Goal: Task Accomplishment & Management: Manage account settings

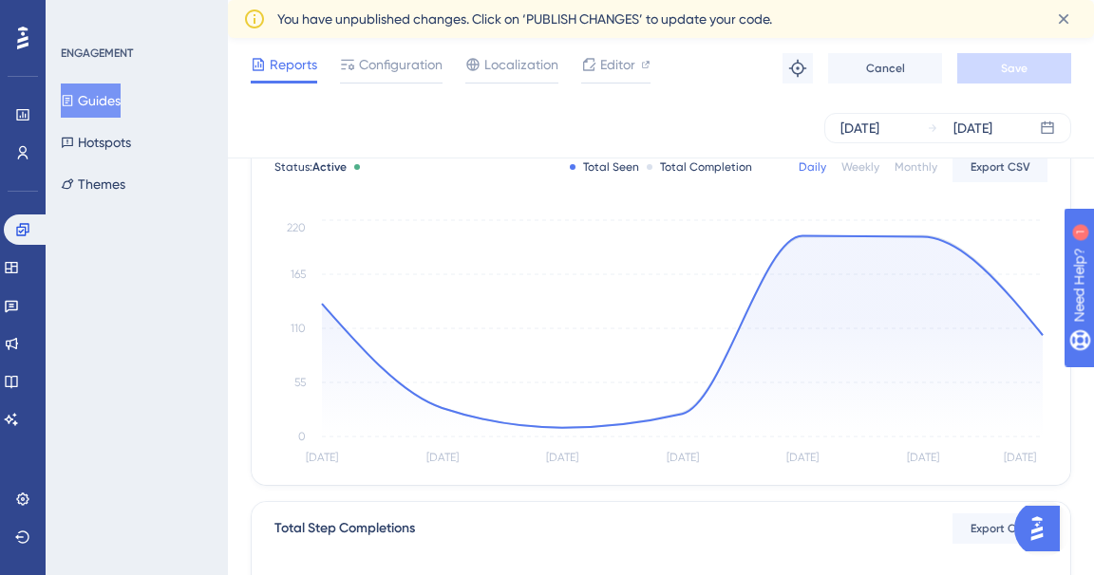
scroll to position [131, 0]
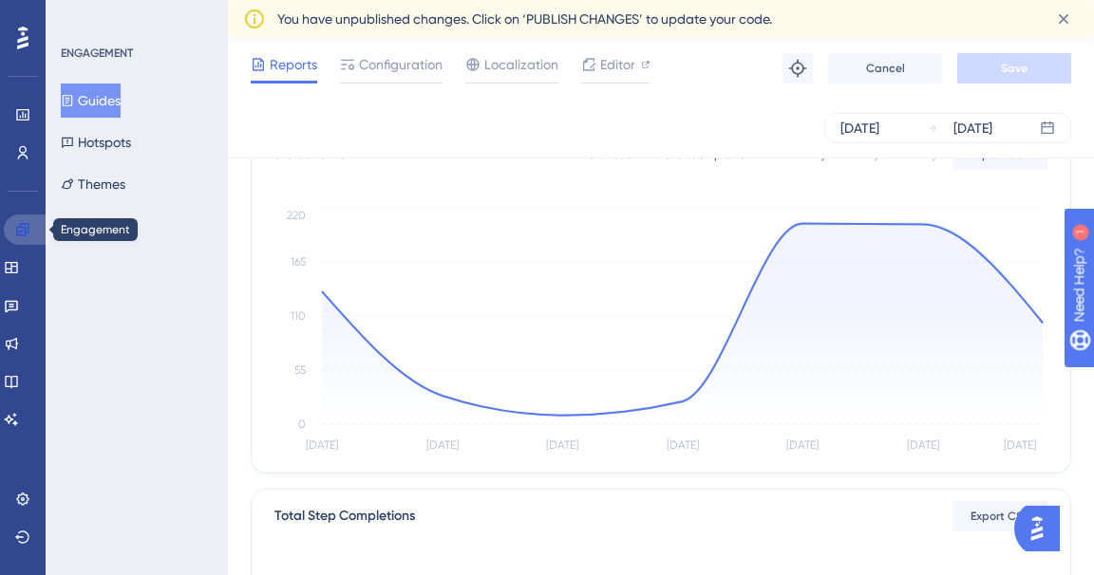
click at [28, 226] on icon at bounding box center [22, 229] width 12 height 12
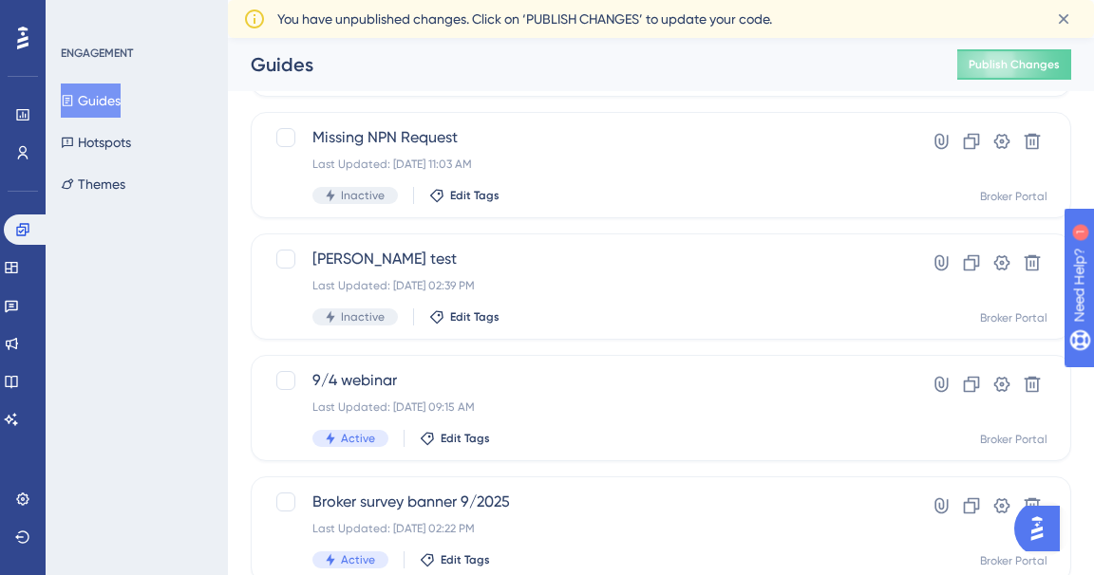
scroll to position [194, 0]
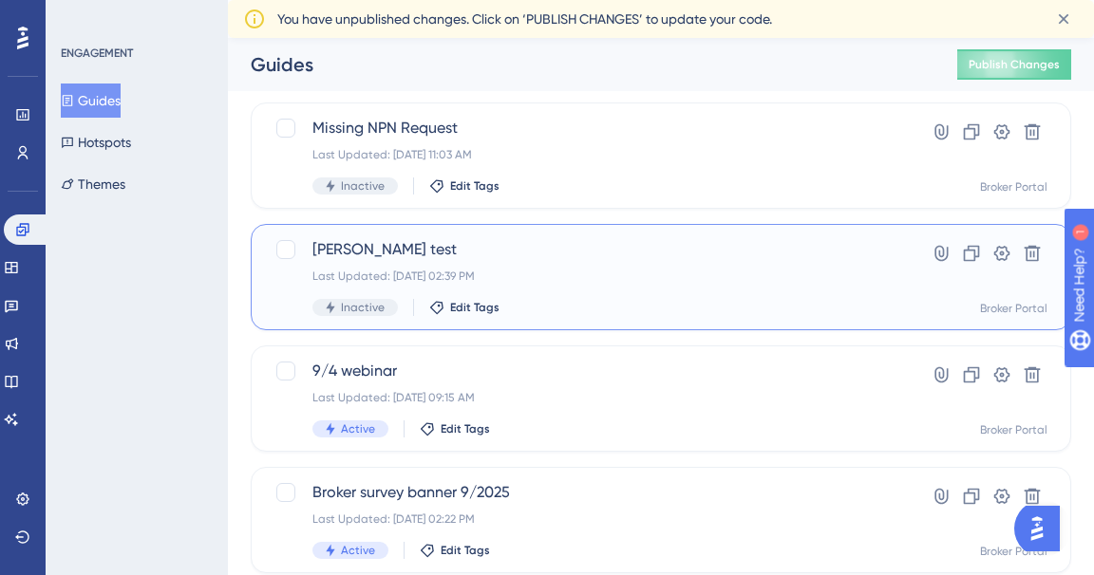
click at [349, 251] on span "[PERSON_NAME] test" at bounding box center [584, 249] width 545 height 23
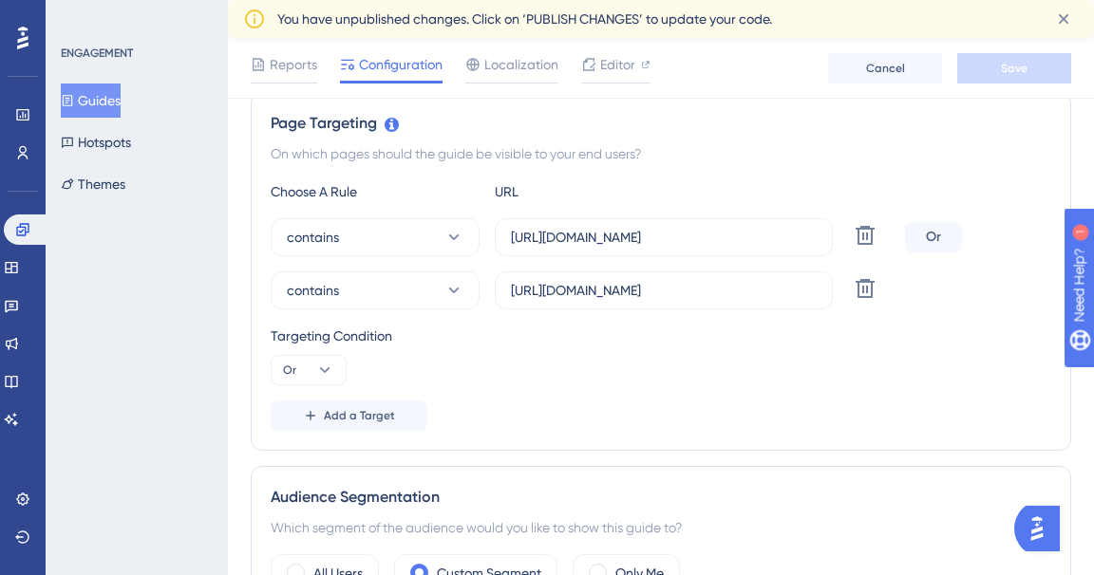
scroll to position [441, 0]
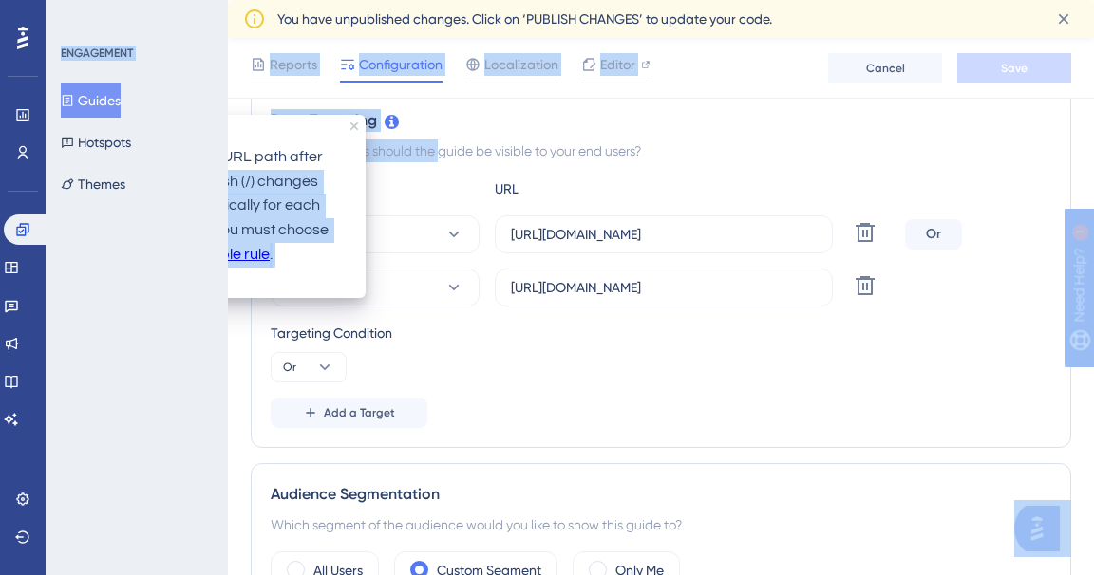
drag, startPoint x: 333, startPoint y: 165, endPoint x: 409, endPoint y: 161, distance: 76.1
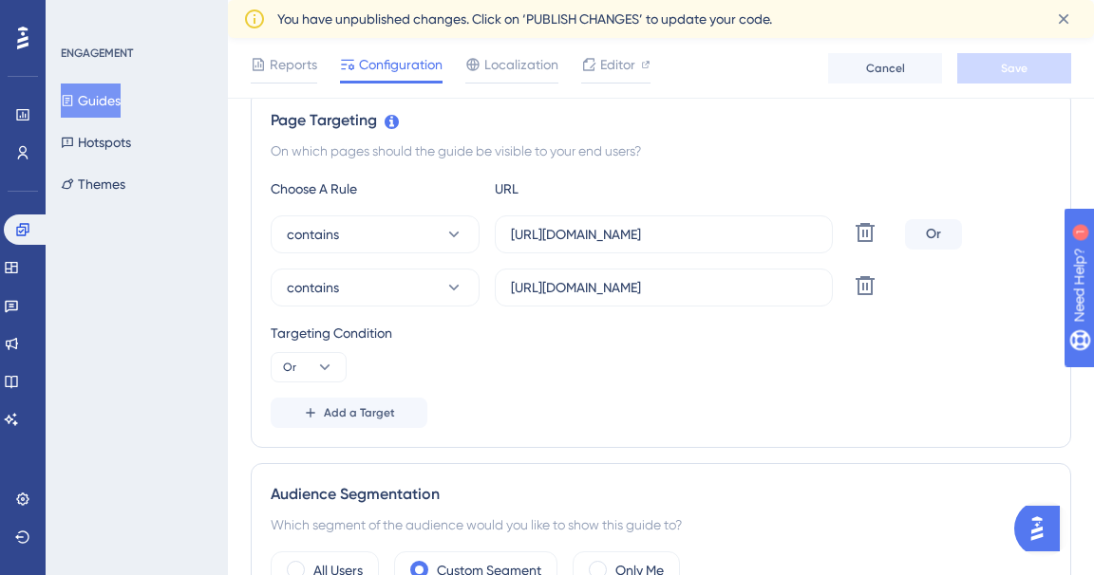
click at [562, 164] on div "Page Targeting On which pages should the guide be visible to your end users? Ch…" at bounding box center [661, 268] width 820 height 359
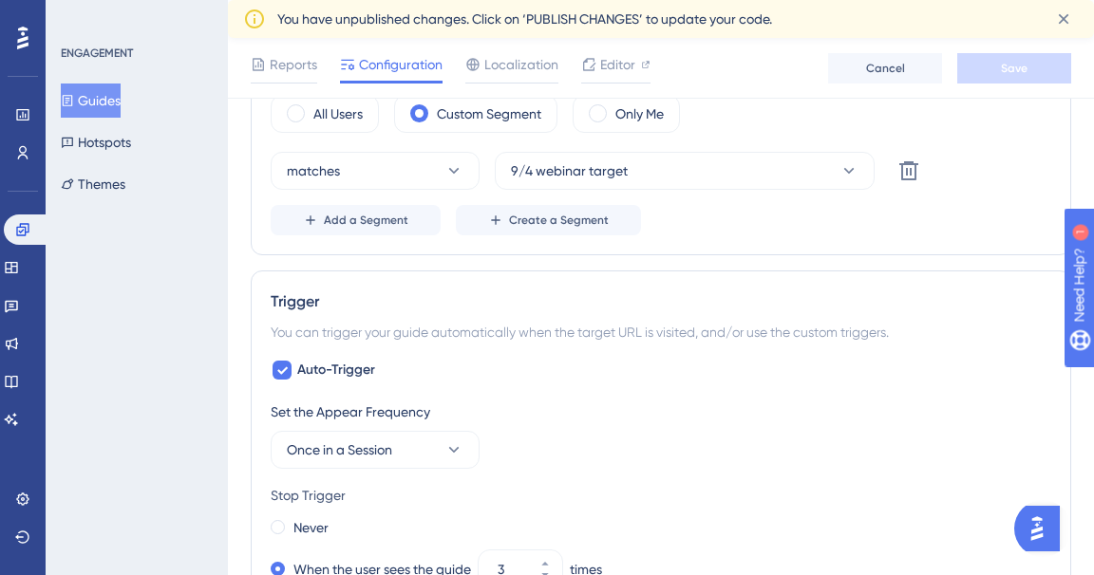
scroll to position [902, 0]
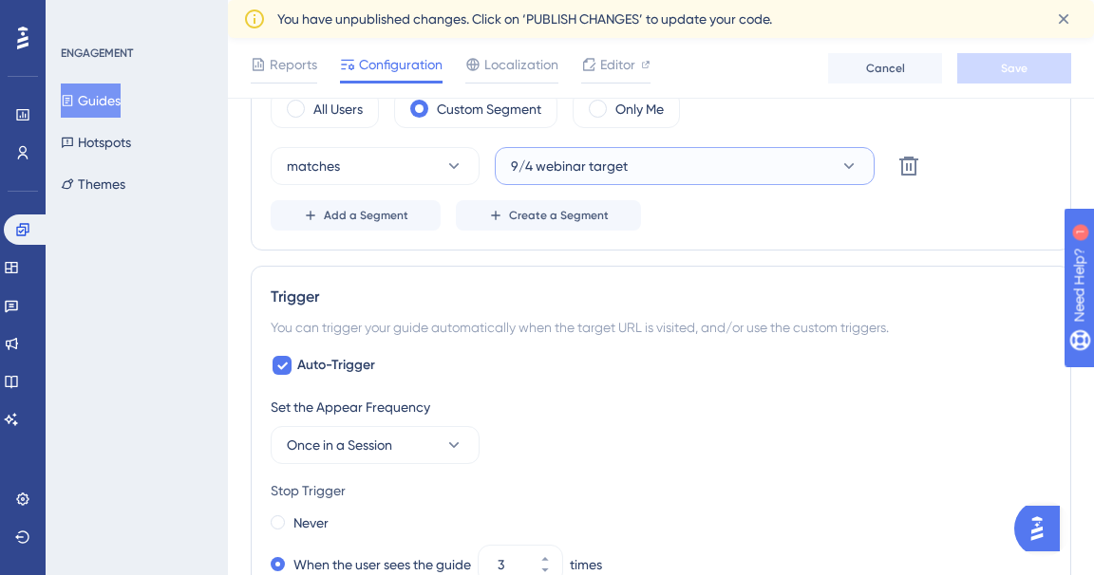
click at [741, 170] on button "9/4 webinar target" at bounding box center [685, 166] width 380 height 38
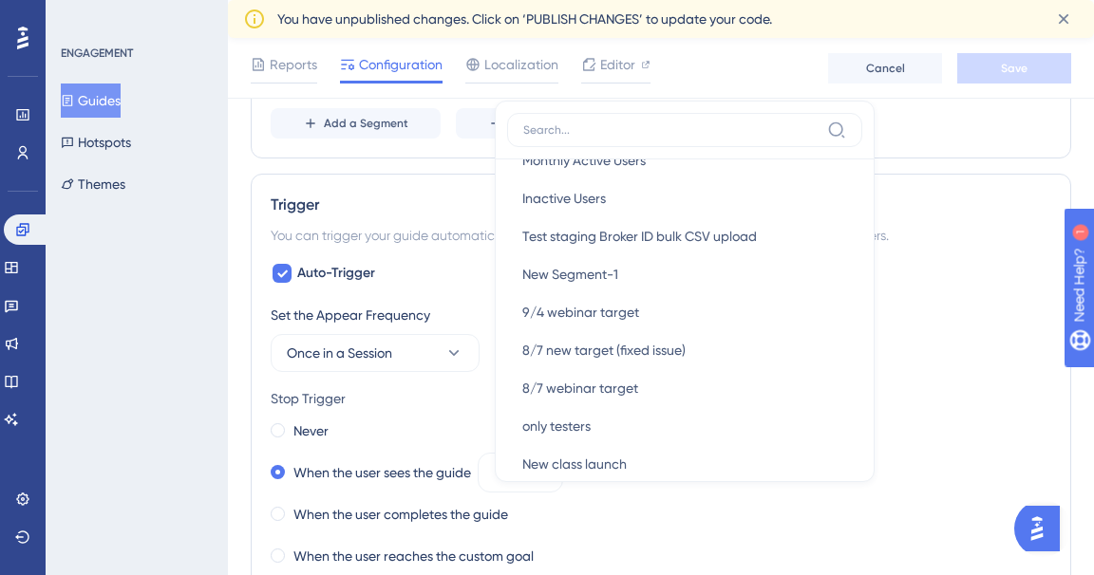
scroll to position [0, 0]
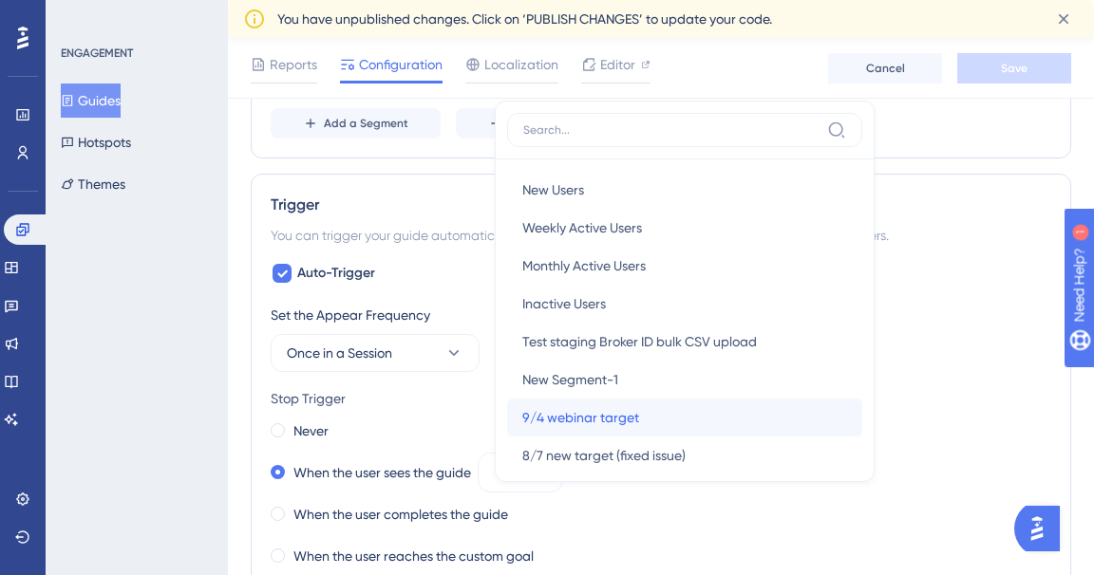
click at [604, 419] on span "9/4 webinar target" at bounding box center [580, 417] width 117 height 23
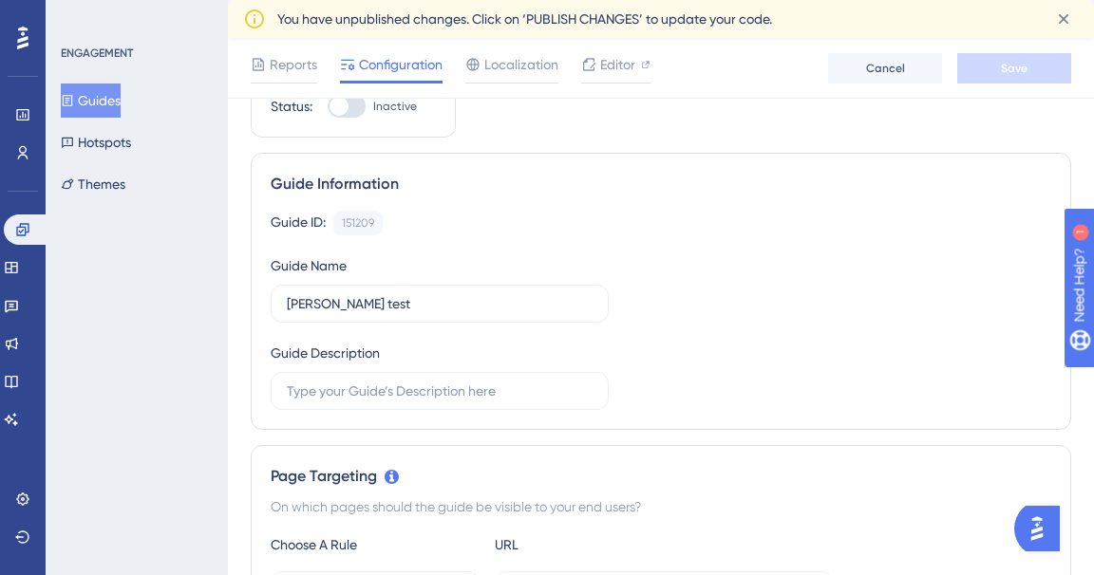
scroll to position [96, 0]
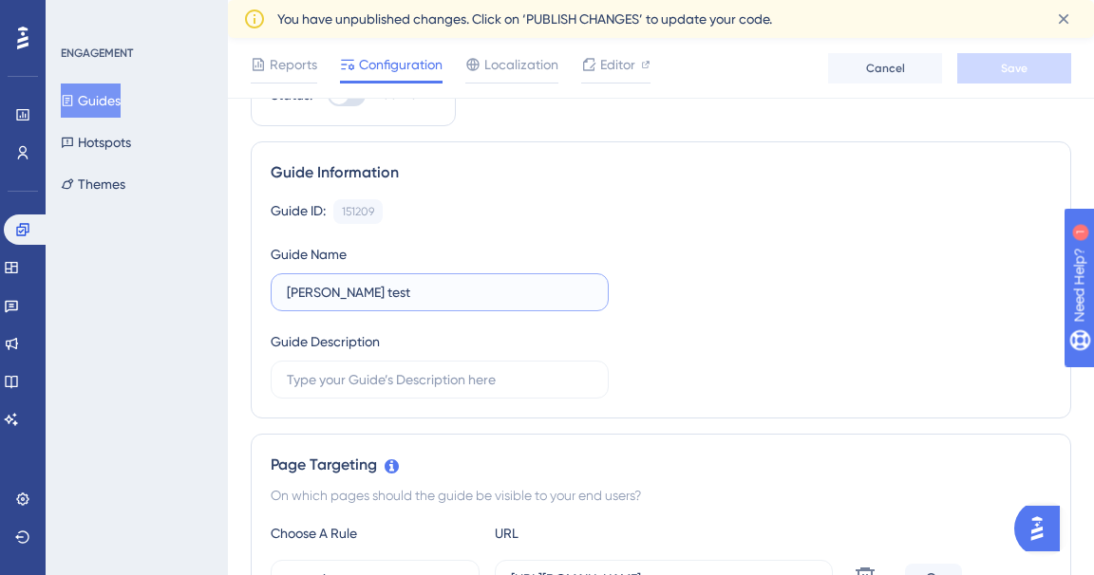
click at [383, 288] on input "[PERSON_NAME] test" at bounding box center [440, 292] width 306 height 21
click at [327, 290] on input "Broker Incentive" at bounding box center [440, 292] width 306 height 21
click at [433, 292] on input "Broker Sept. Incentive" at bounding box center [440, 292] width 306 height 21
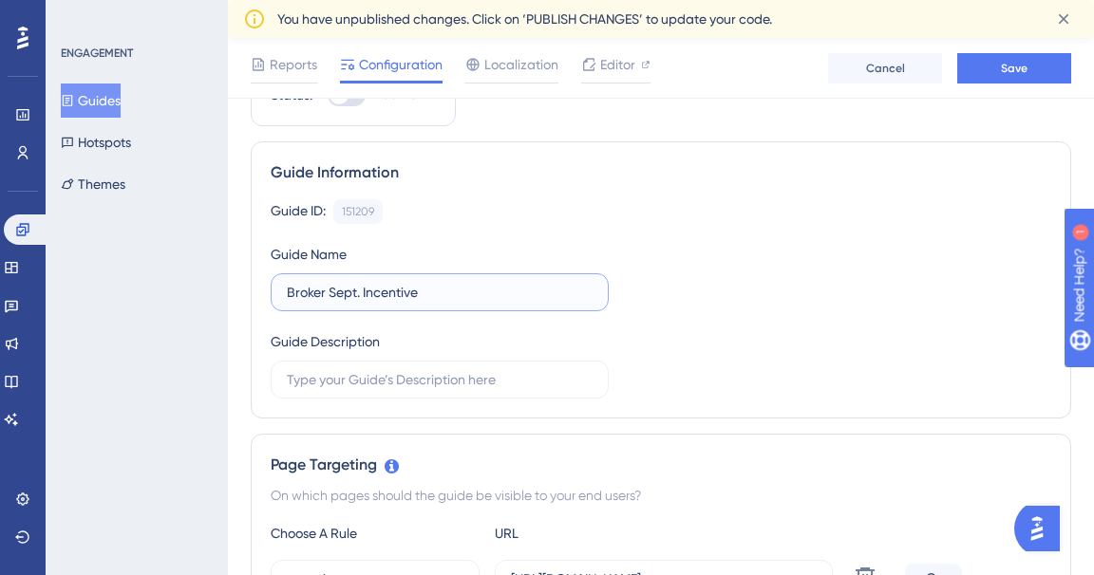
type input "Broker Sept. Incentive"
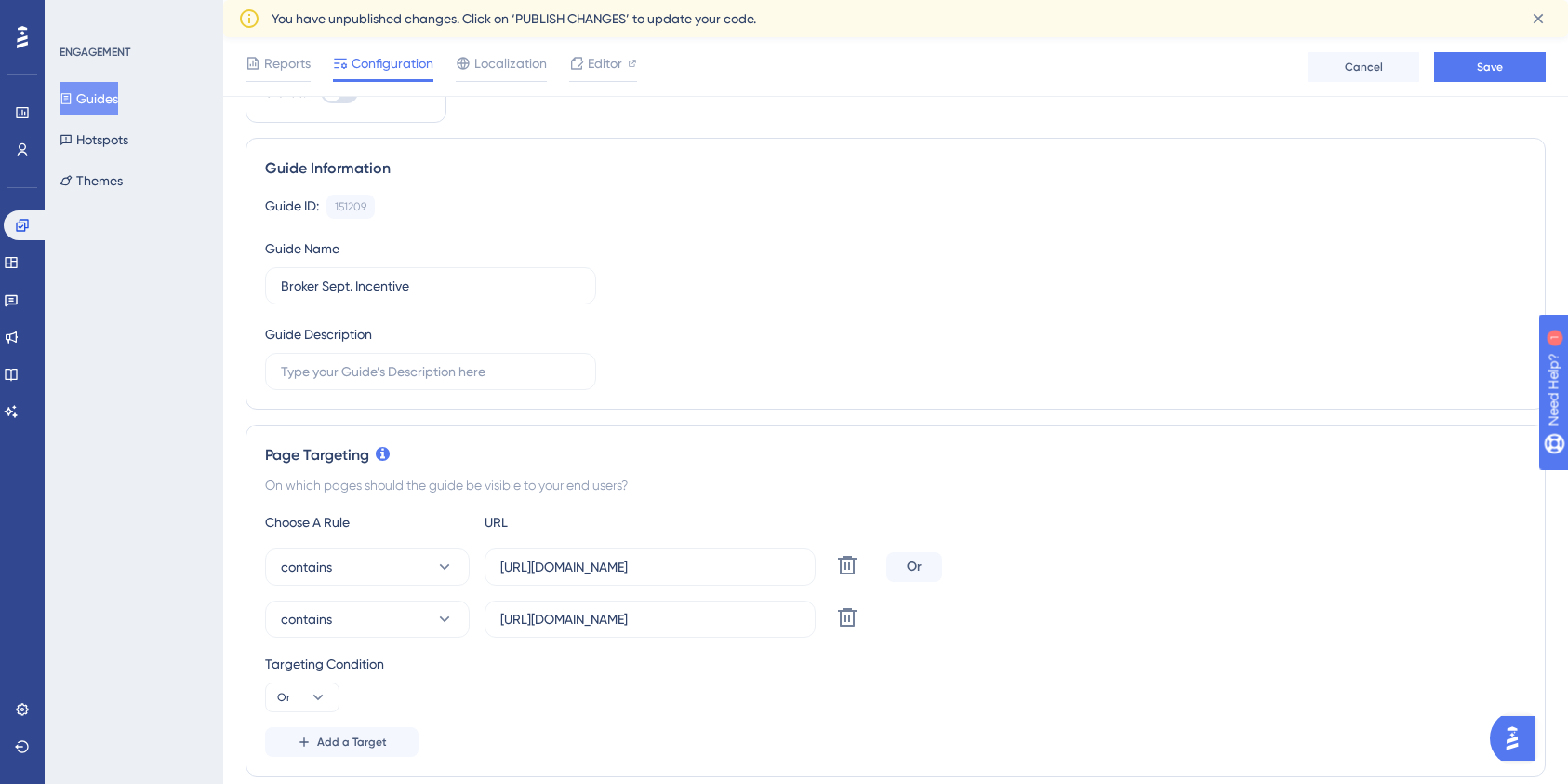
scroll to position [0, 0]
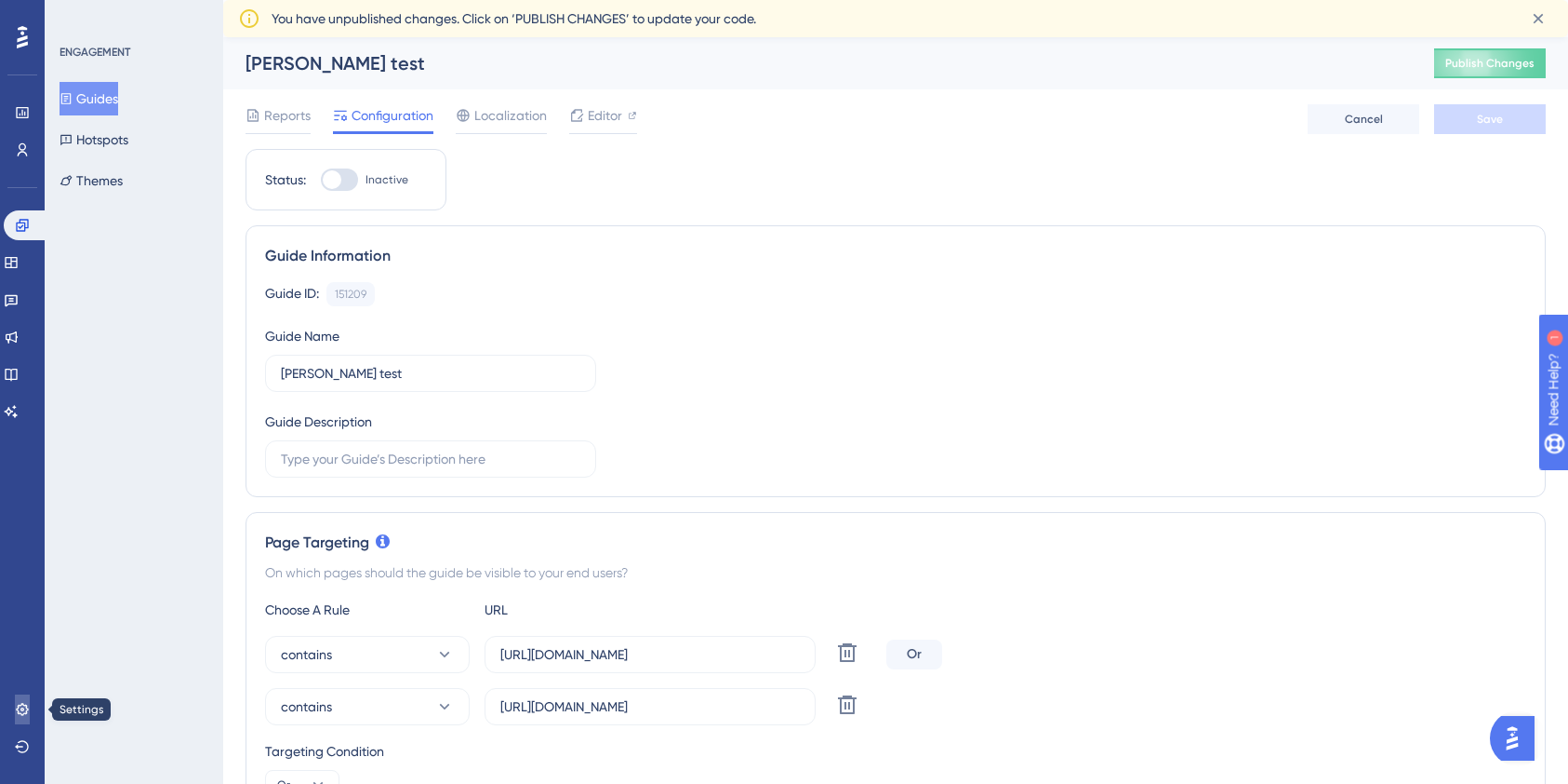
click at [22, 564] on icon at bounding box center [22, 709] width 15 height 15
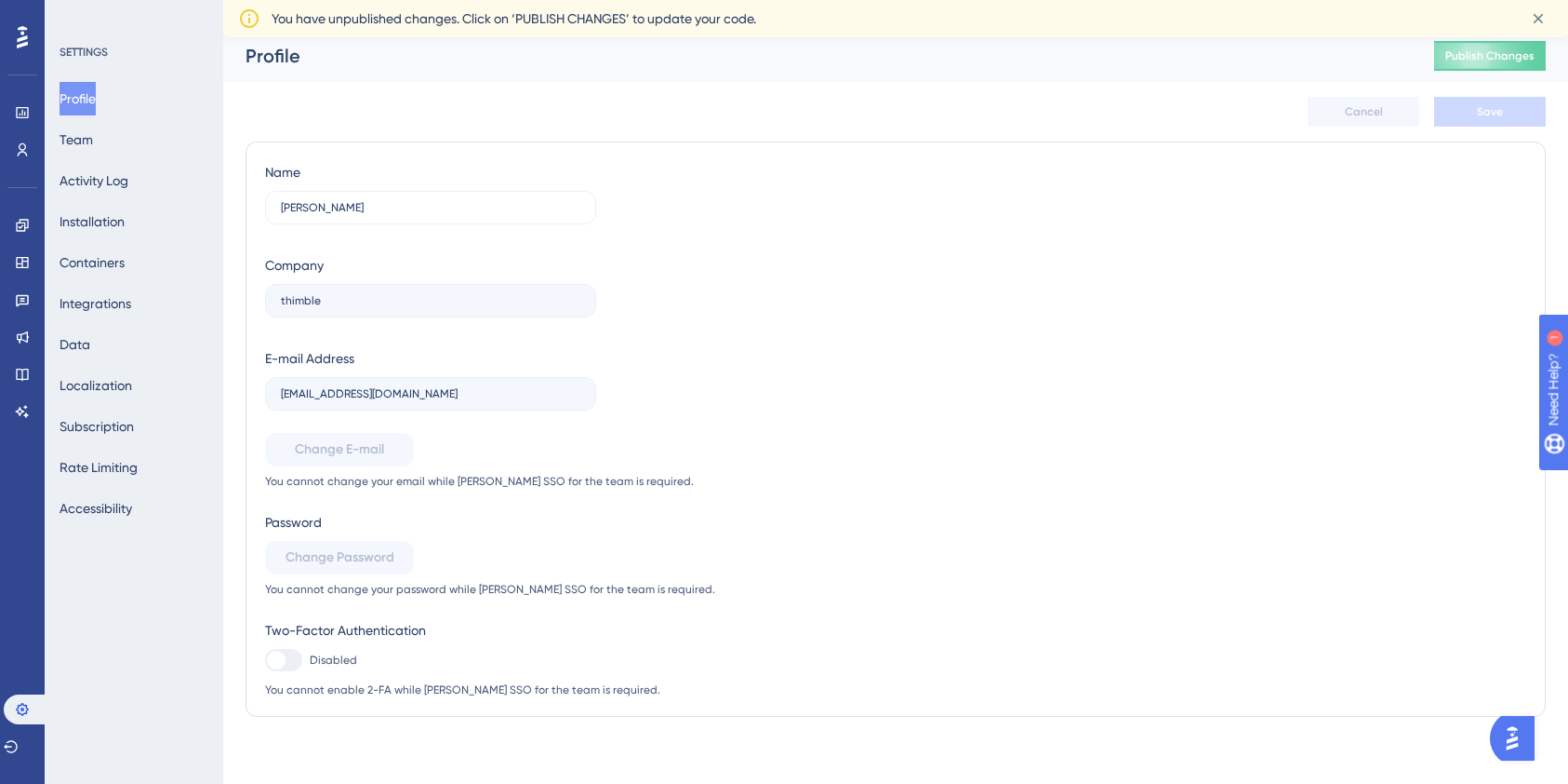
scroll to position [14, 0]
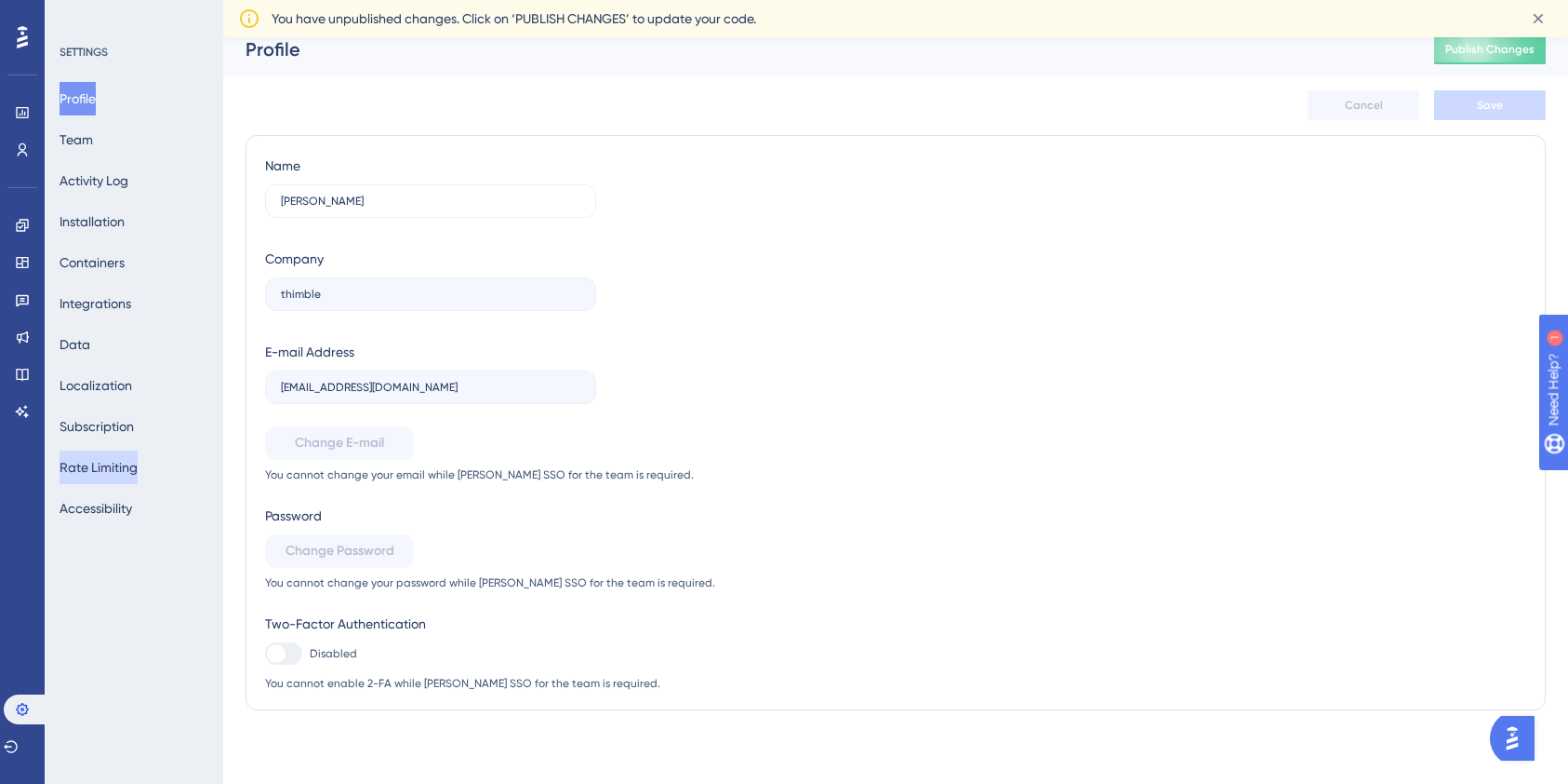
click at [113, 465] on button "Rate Limiting" at bounding box center [99, 467] width 78 height 33
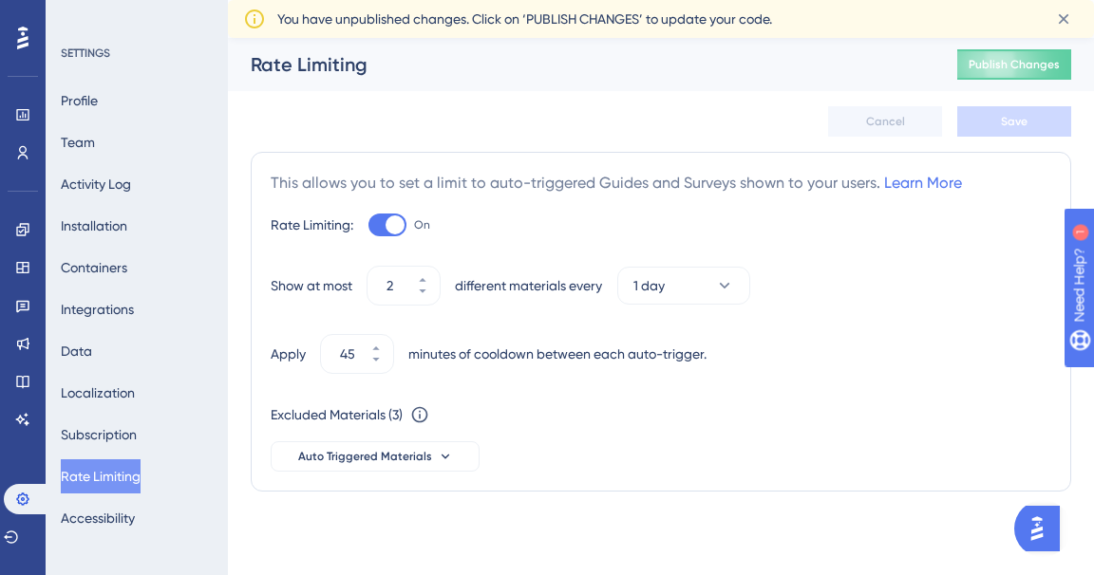
click at [355, 542] on div "Performance Users Engagement Widgets Feedback Product Updates Knowledge Base AI…" at bounding box center [547, 284] width 1094 height 568
click at [27, 224] on icon at bounding box center [22, 229] width 15 height 15
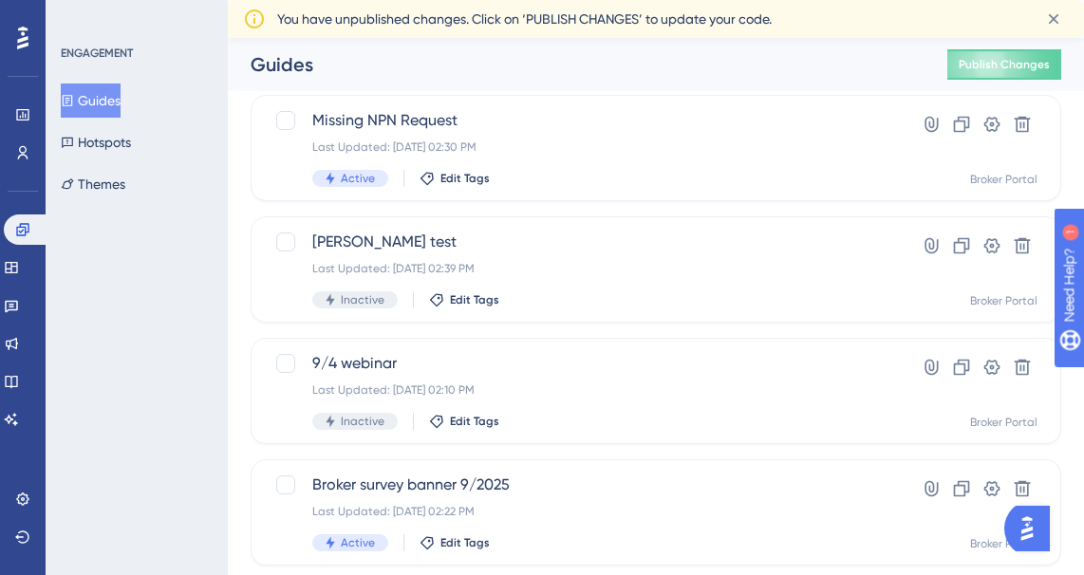
scroll to position [200, 0]
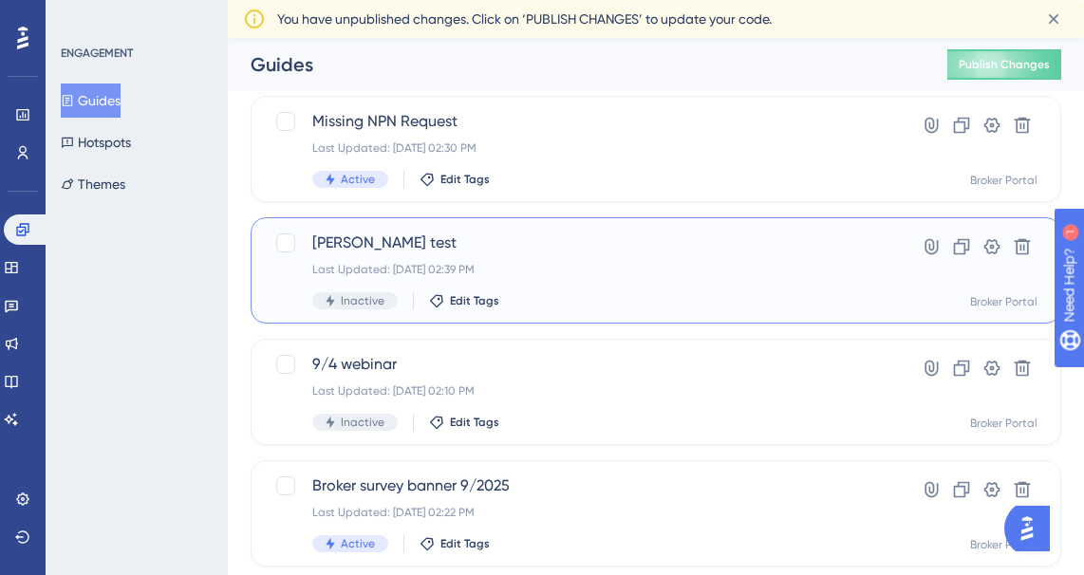
click at [619, 265] on div "Last Updated: Sep 03 2025, 02:39 PM" at bounding box center [580, 269] width 536 height 15
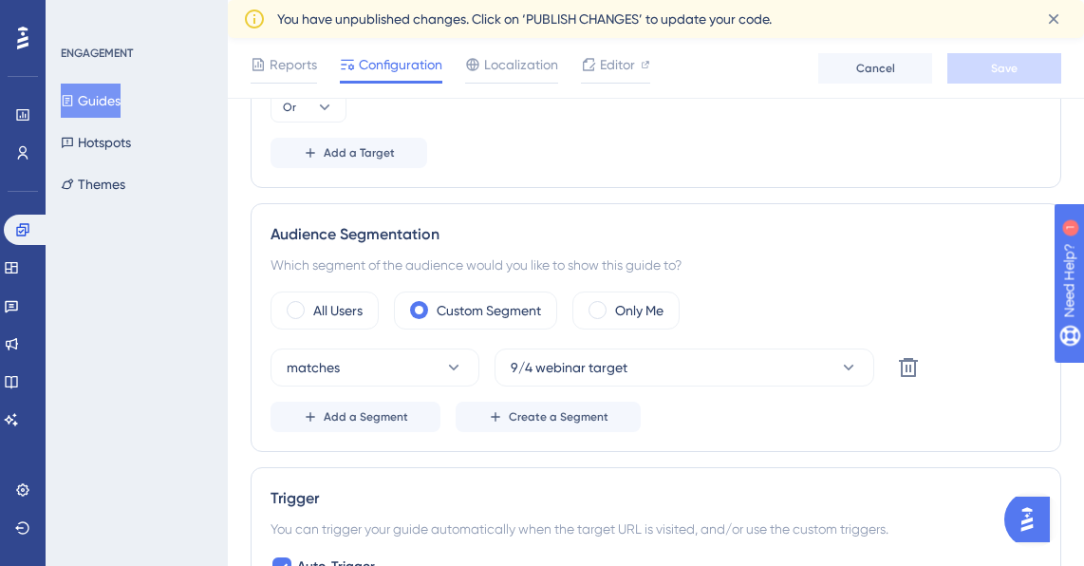
scroll to position [786, 0]
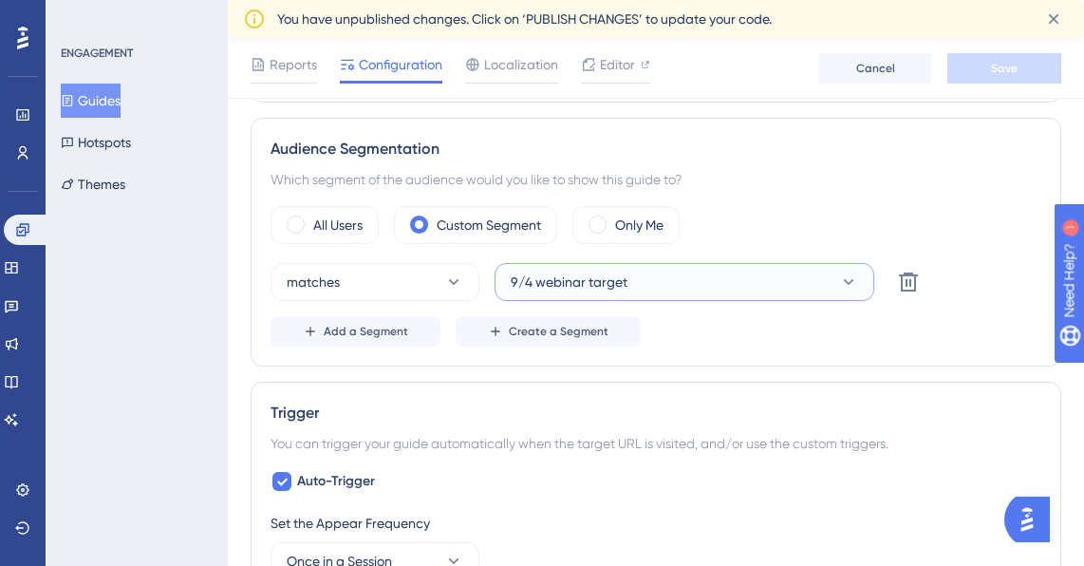
click at [674, 277] on button "9/4 webinar target" at bounding box center [685, 282] width 380 height 38
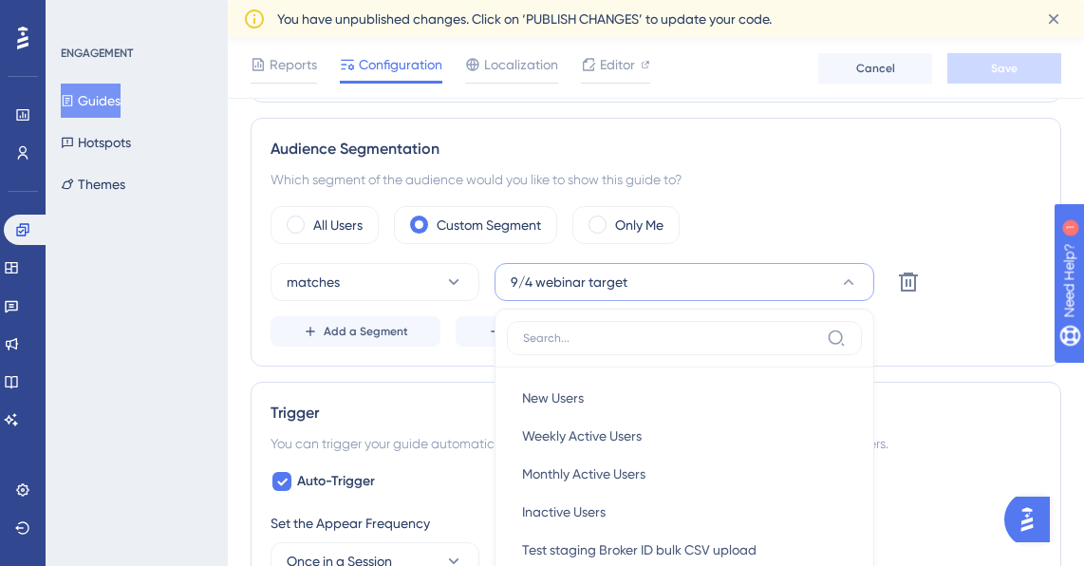
scroll to position [999, 0]
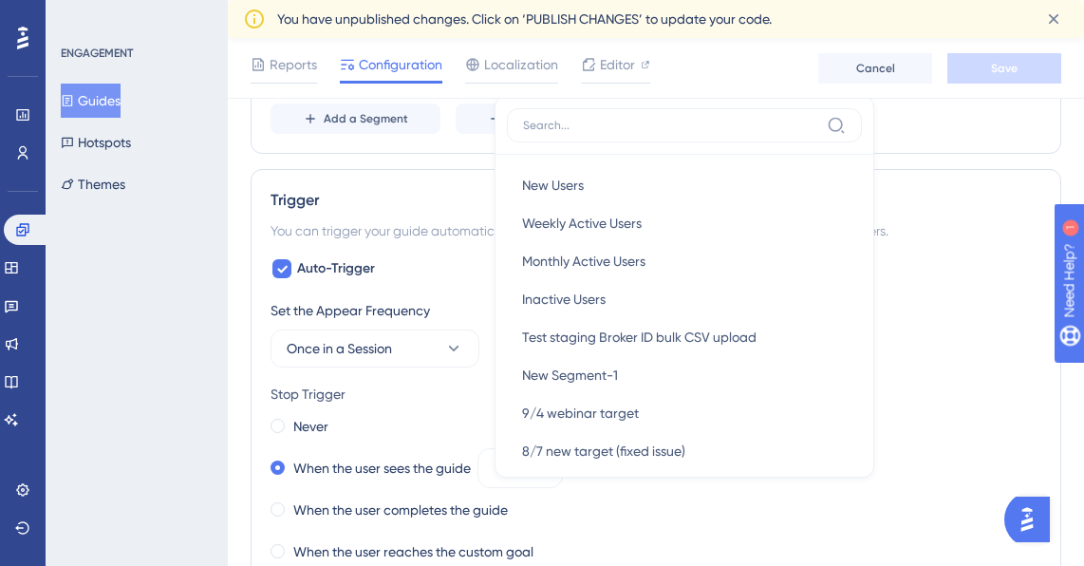
click at [972, 164] on div "Status: Inactive Guide Information Guide ID: 151209 Copy Guide Name Kaitlyn tes…" at bounding box center [656, 231] width 811 height 2140
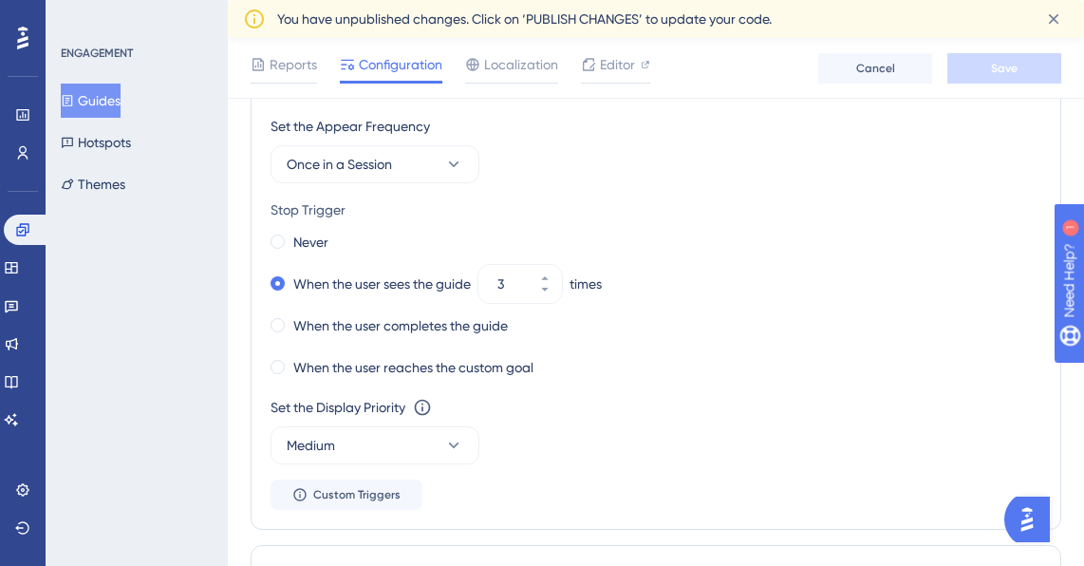
scroll to position [1213, 0]
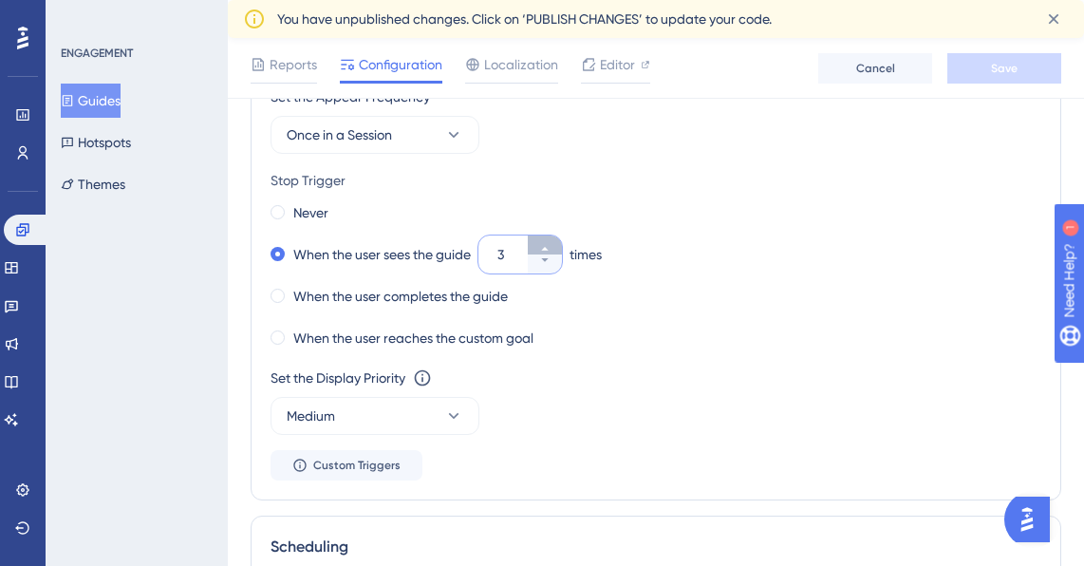
click at [551, 251] on icon at bounding box center [544, 248] width 11 height 11
click at [551, 265] on button "4" at bounding box center [545, 263] width 34 height 19
type input "3"
click at [678, 315] on div "Never When the user sees the guide 3 times When the user completes the guide Wh…" at bounding box center [656, 275] width 771 height 152
click at [643, 399] on div "Set the Display Priority This option will set the display priority between auto…" at bounding box center [656, 401] width 771 height 68
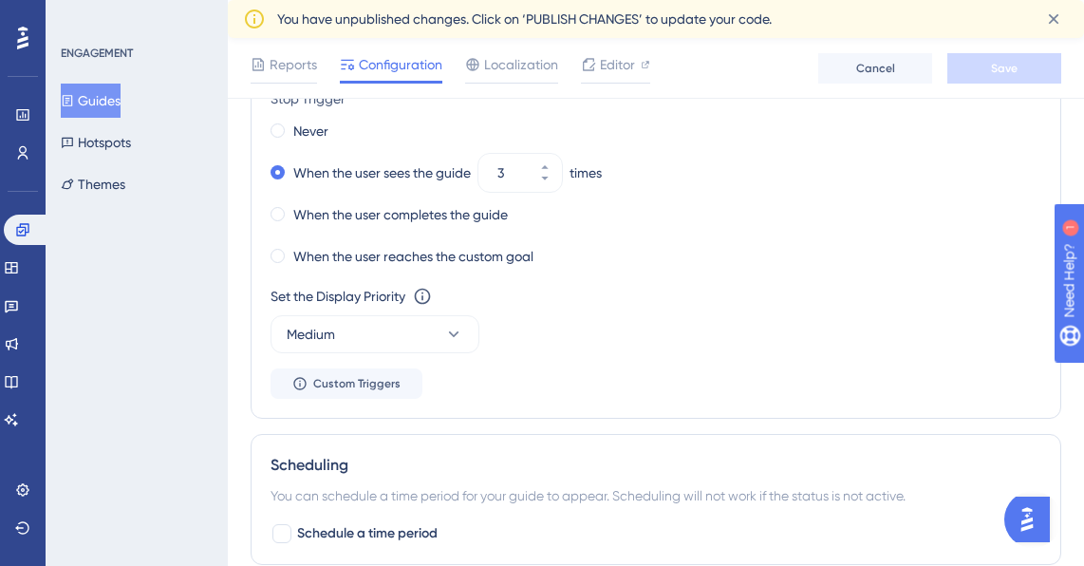
scroll to position [1466, 0]
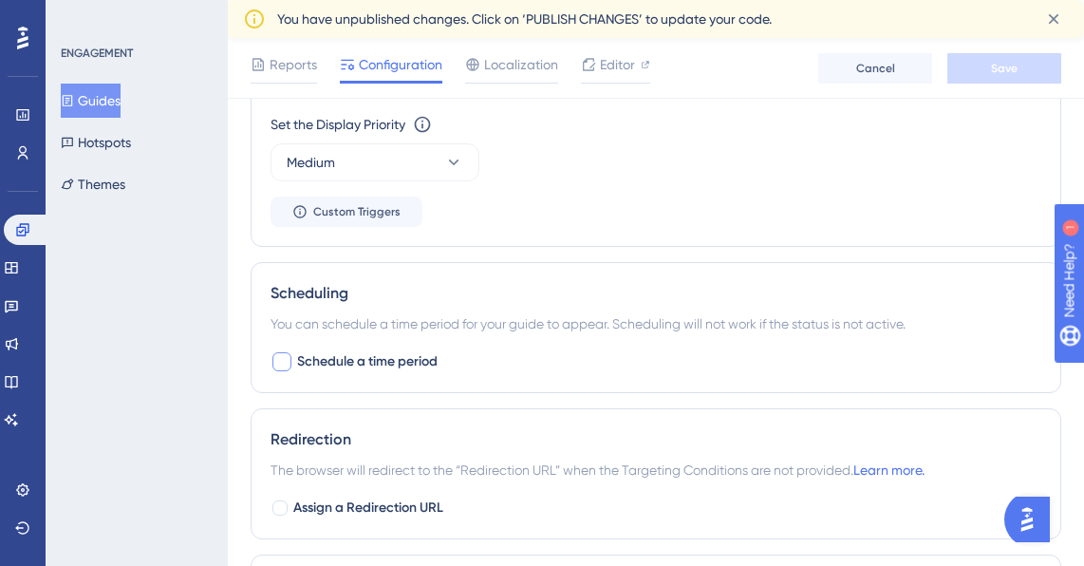
click at [288, 365] on div at bounding box center [282, 361] width 19 height 19
checkbox input "true"
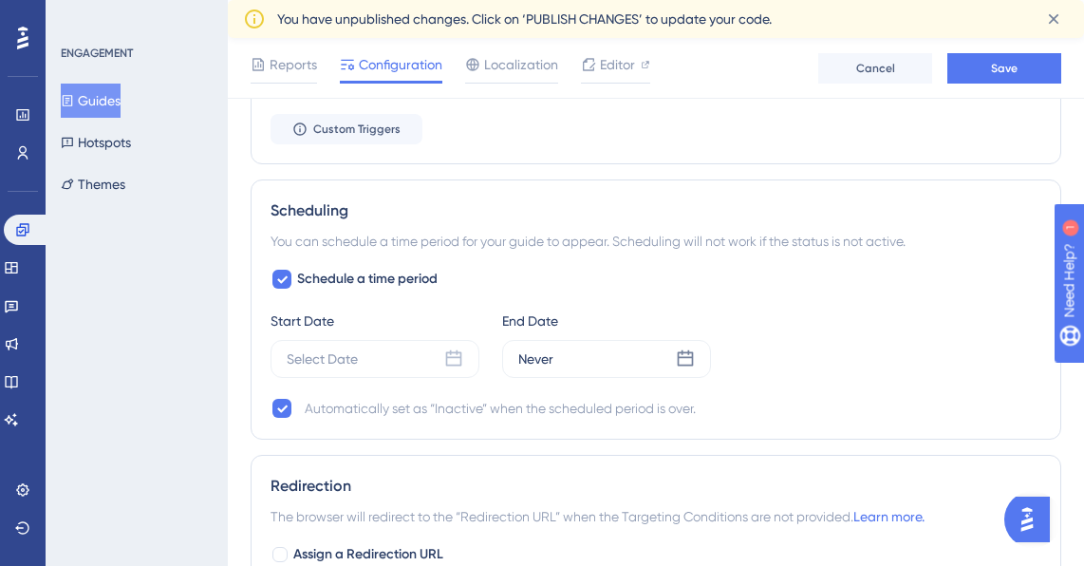
scroll to position [1557, 0]
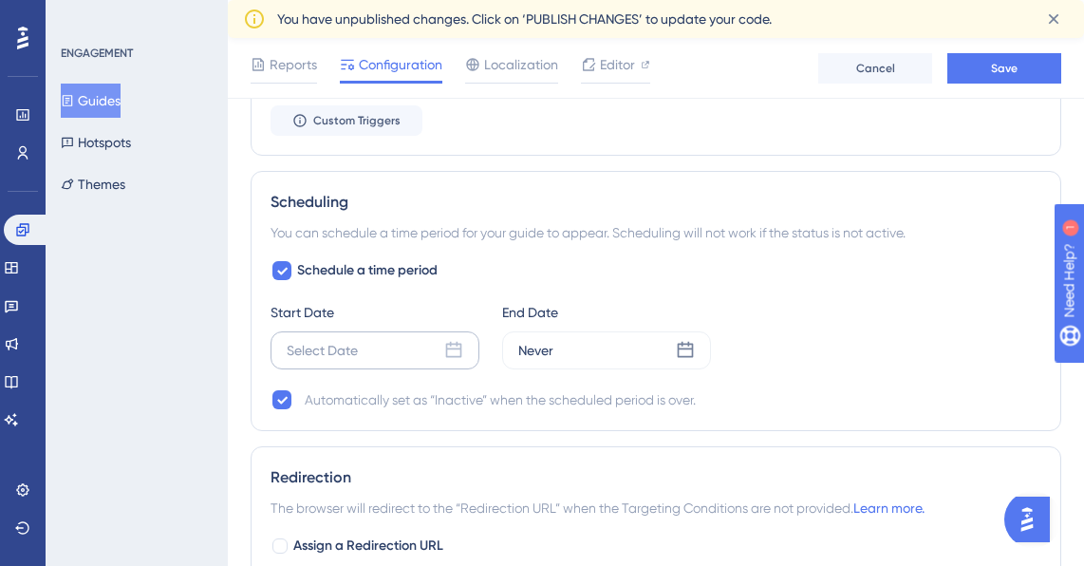
click at [436, 351] on div "Select Date" at bounding box center [375, 350] width 209 height 38
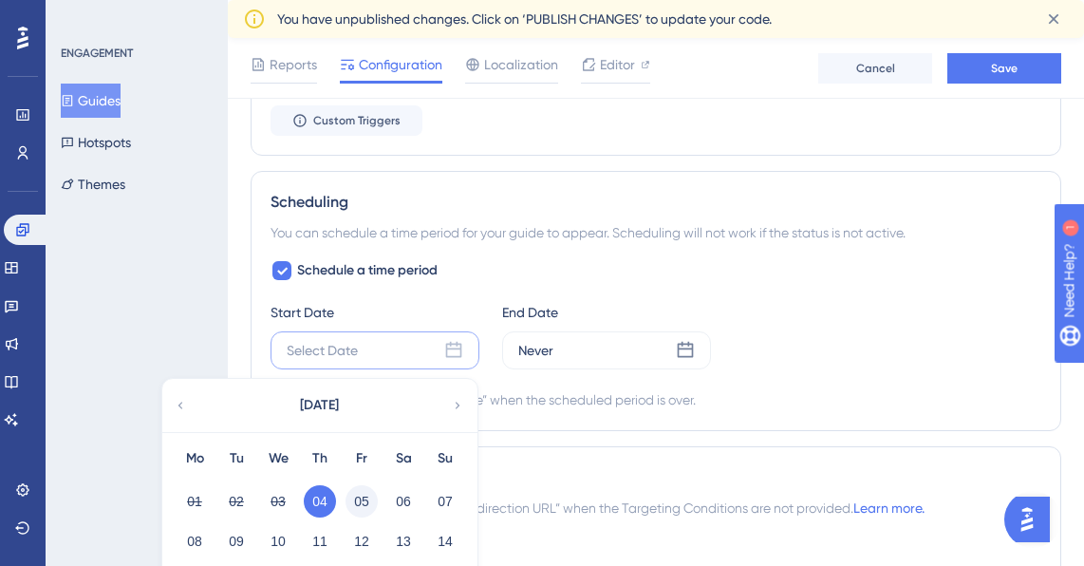
click at [367, 504] on button "05" at bounding box center [362, 501] width 32 height 32
click at [607, 337] on div "Never" at bounding box center [606, 350] width 209 height 38
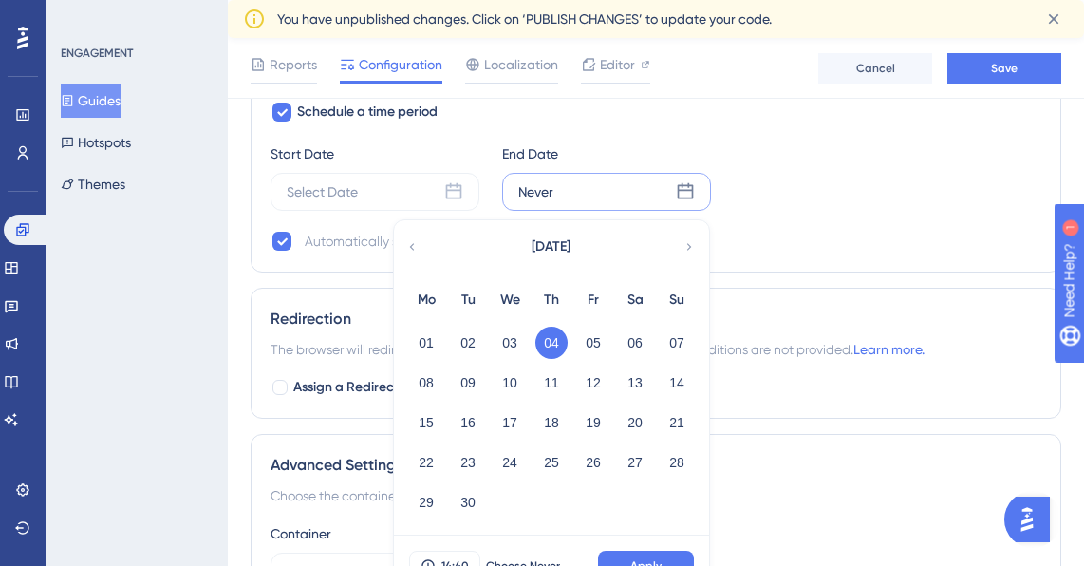
scroll to position [1719, 0]
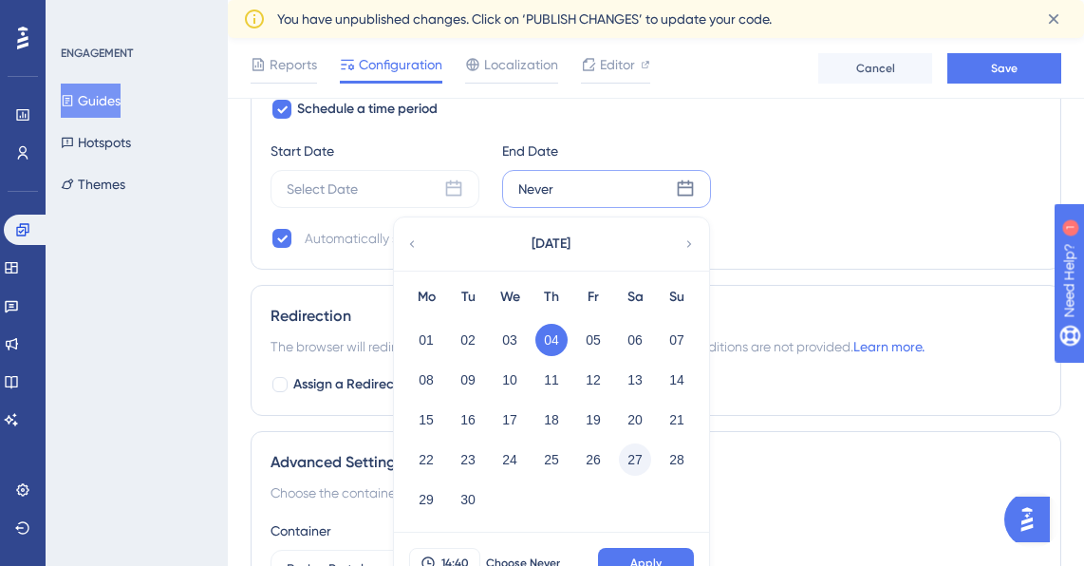
click at [644, 463] on button "27" at bounding box center [635, 459] width 32 height 32
click at [647, 558] on span "Apply" at bounding box center [646, 563] width 31 height 15
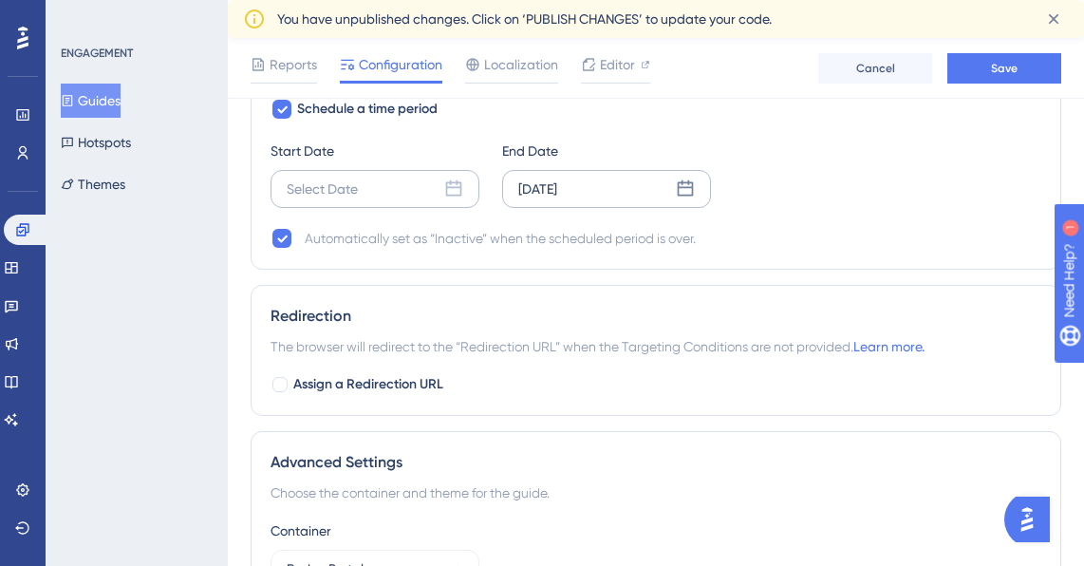
click at [386, 190] on div "Select Date" at bounding box center [375, 189] width 209 height 38
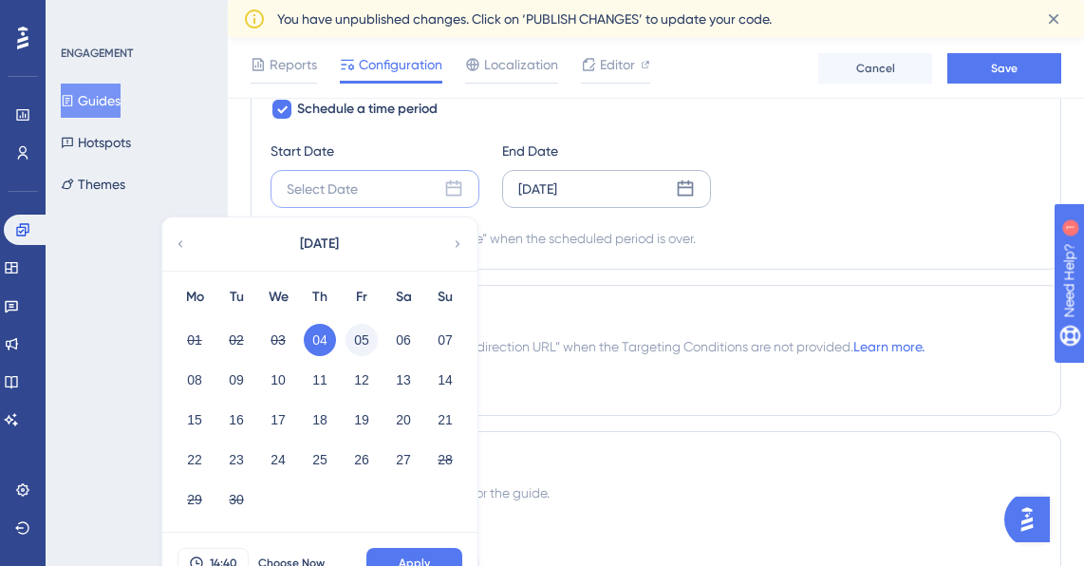
click at [356, 339] on button "05" at bounding box center [362, 340] width 32 height 32
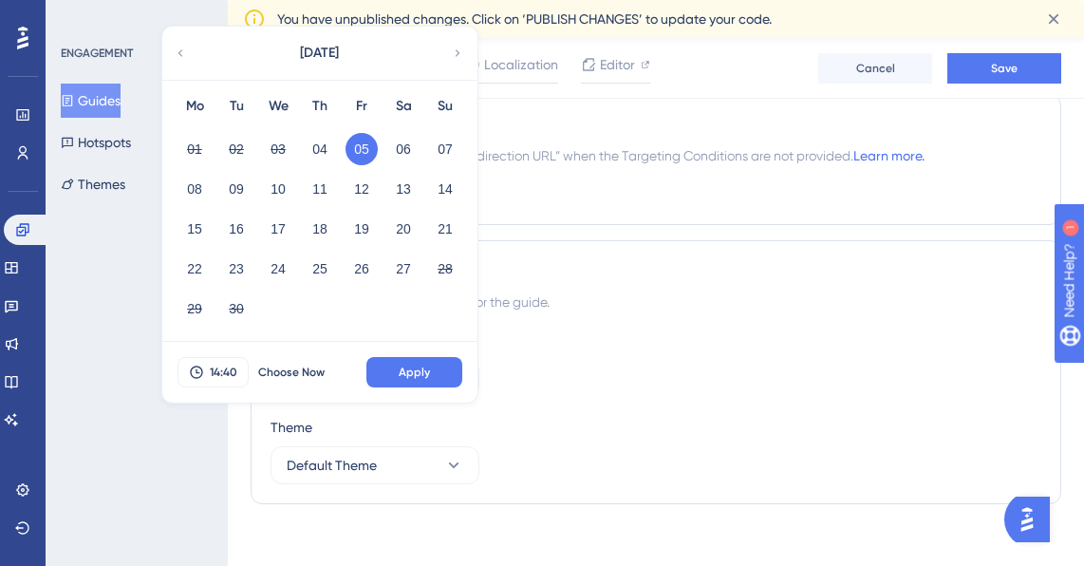
scroll to position [1923, 0]
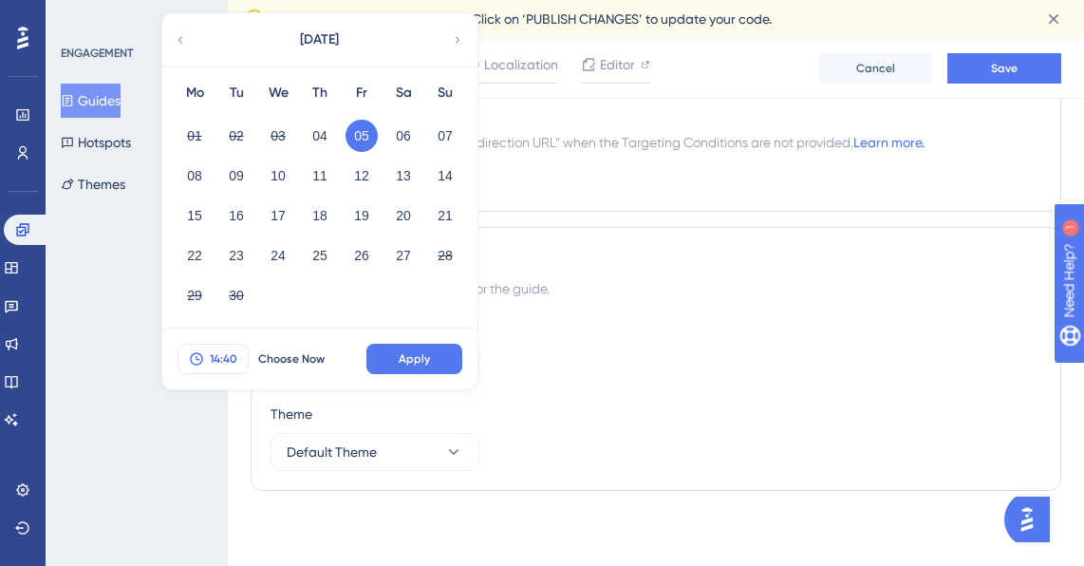
click at [217, 361] on span "14:40" at bounding box center [224, 358] width 28 height 15
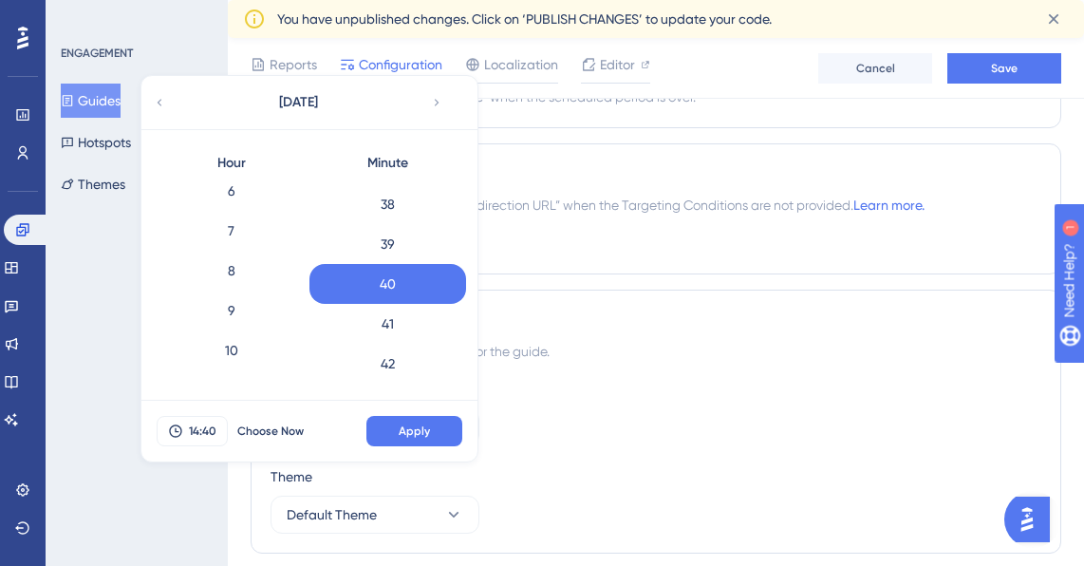
scroll to position [248, 0]
click at [229, 242] on div "7" at bounding box center [231, 234] width 157 height 40
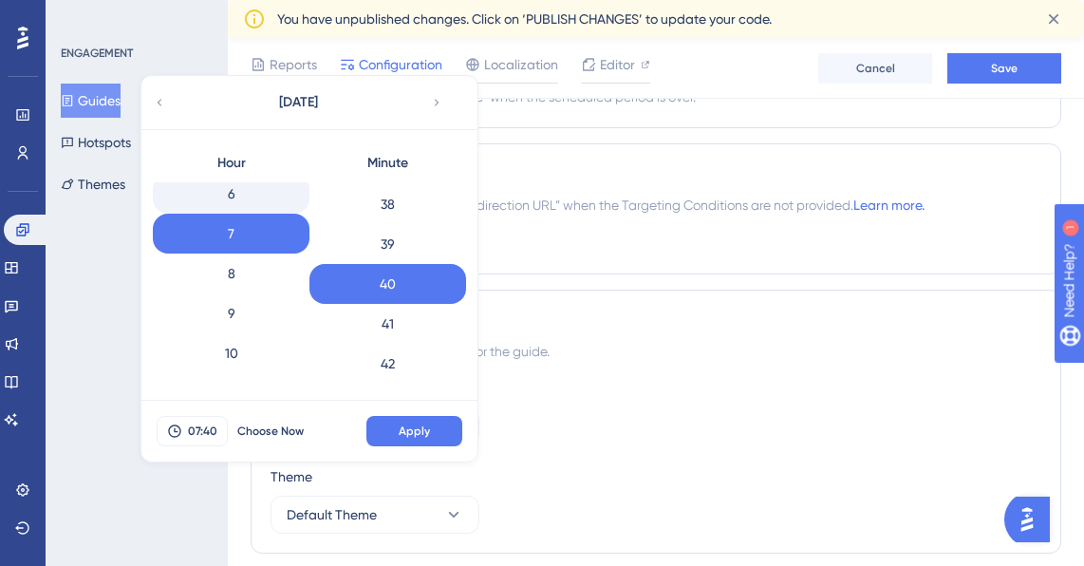
click at [224, 199] on div "6" at bounding box center [231, 194] width 157 height 40
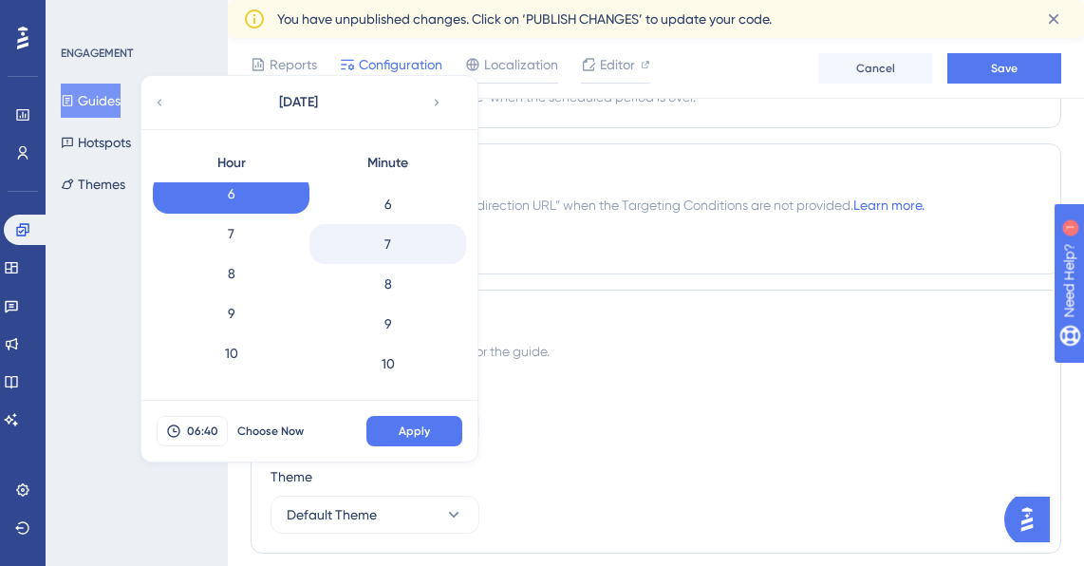
scroll to position [0, 0]
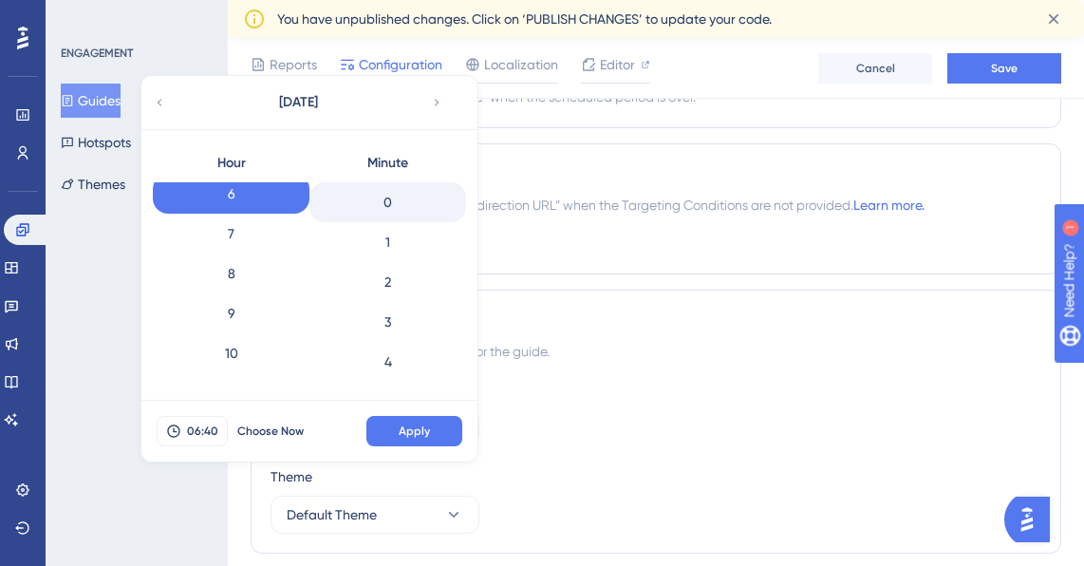
click at [384, 210] on div "0" at bounding box center [388, 202] width 157 height 40
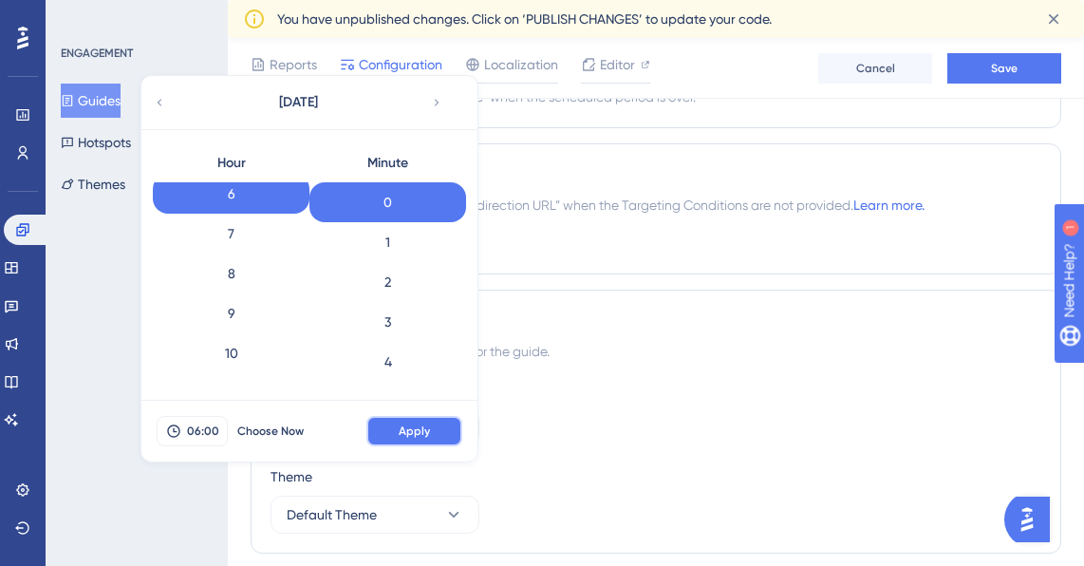
click at [415, 436] on span "Apply" at bounding box center [414, 431] width 31 height 15
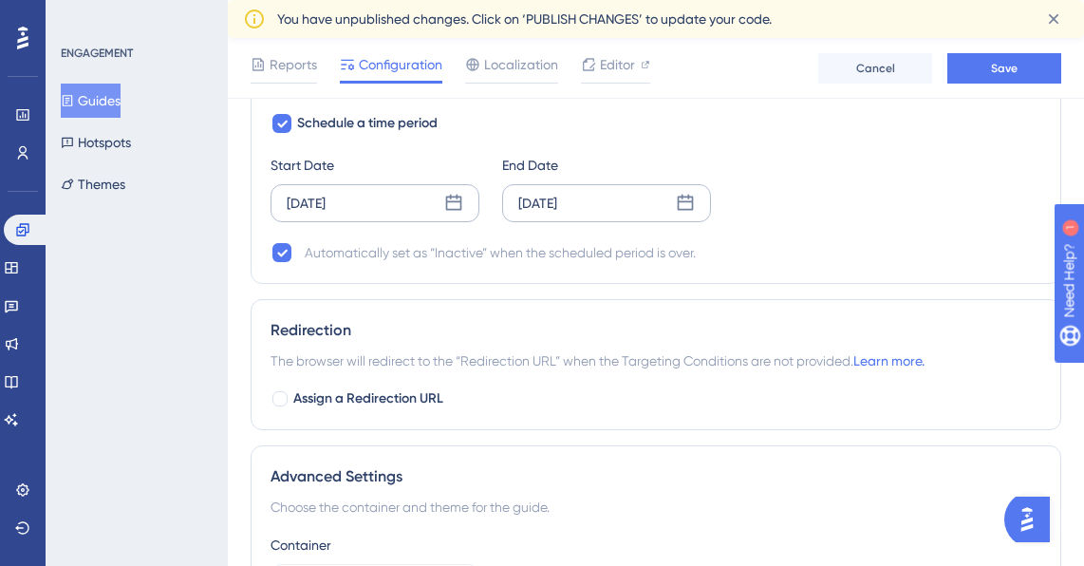
scroll to position [1686, 0]
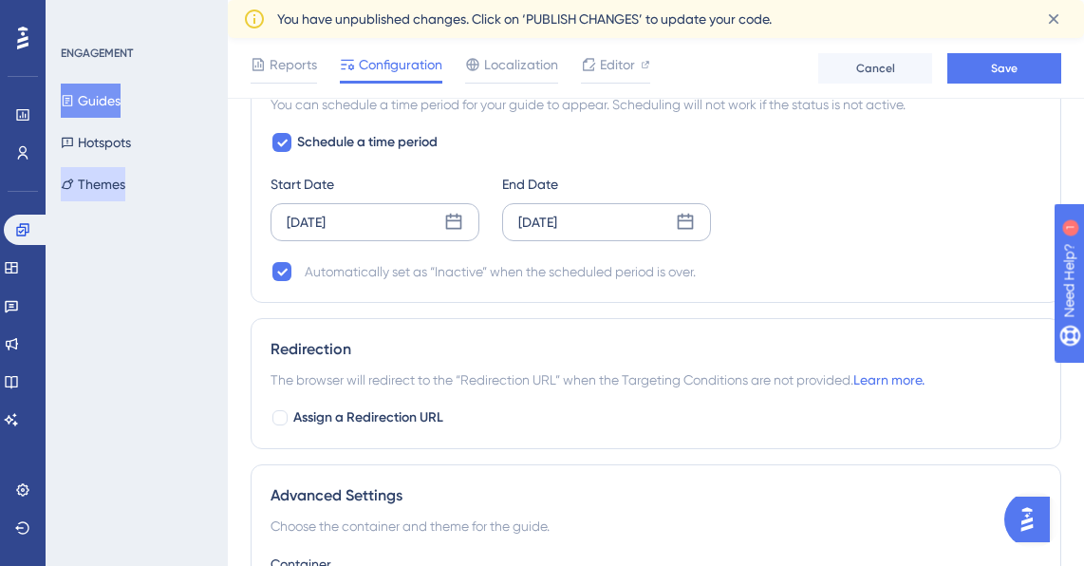
click at [115, 186] on button "Themes" at bounding box center [93, 184] width 65 height 34
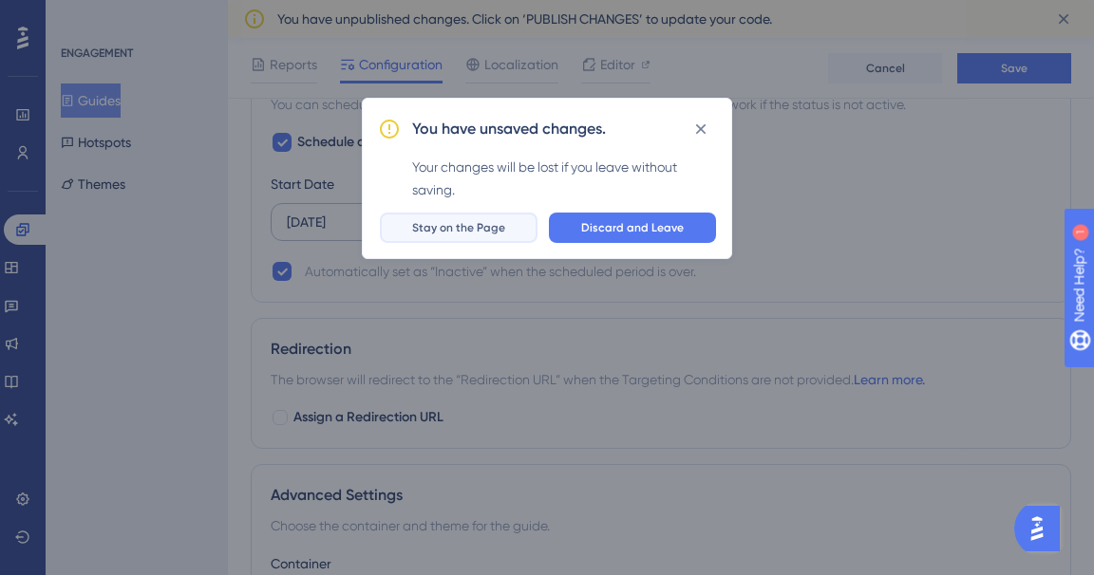
click at [456, 234] on span "Stay on the Page" at bounding box center [458, 227] width 93 height 15
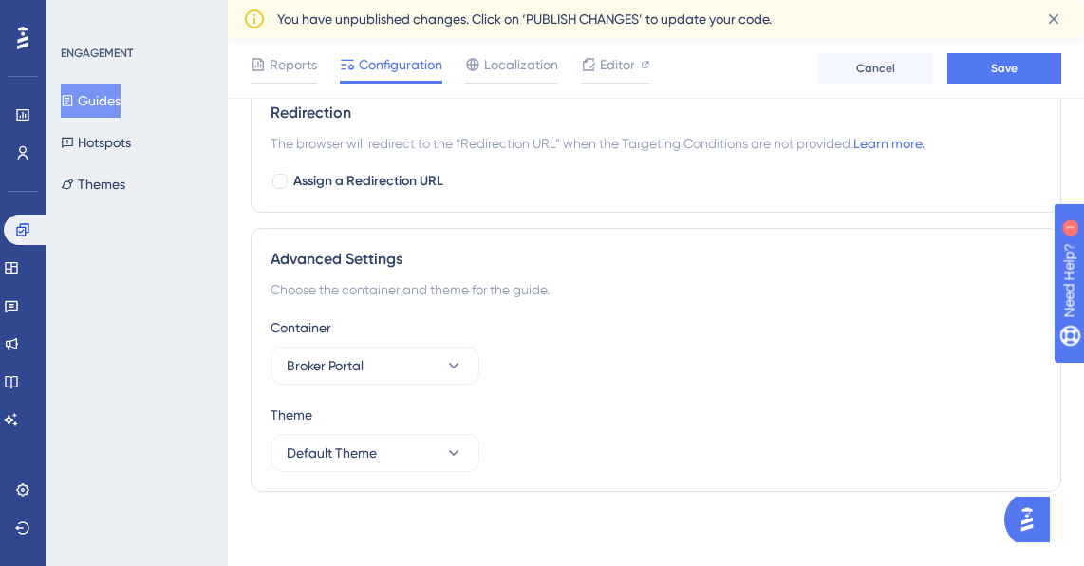
scroll to position [1923, 0]
click at [442, 357] on button "Broker Portal" at bounding box center [375, 365] width 209 height 38
click at [564, 351] on div "Container Broker Portal Broker Portal Broker Portal DTC Web App DTC Web App" at bounding box center [656, 349] width 771 height 68
click at [377, 439] on button "Default Theme" at bounding box center [375, 452] width 209 height 38
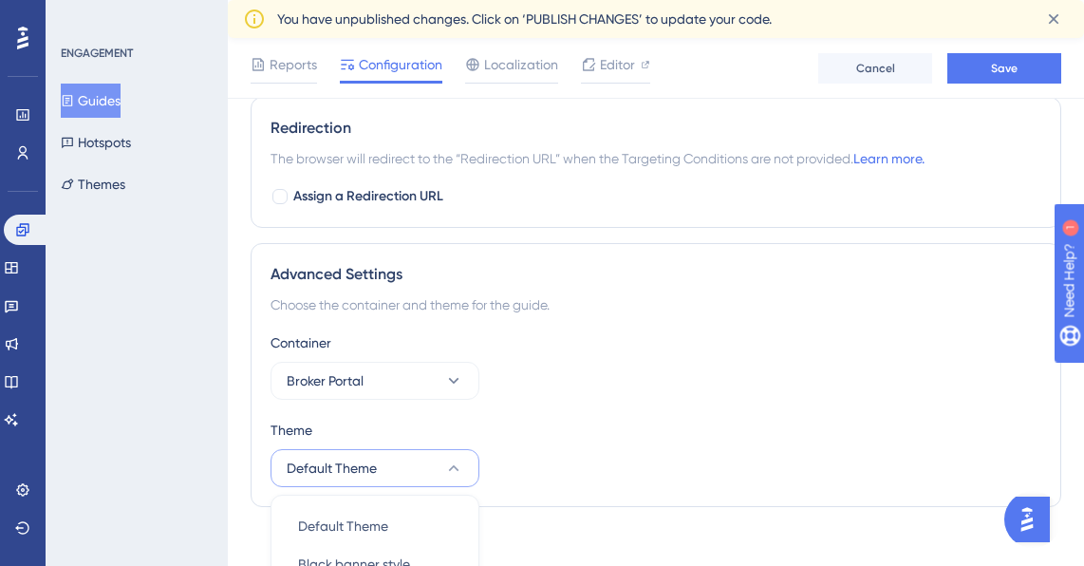
scroll to position [2049, 0]
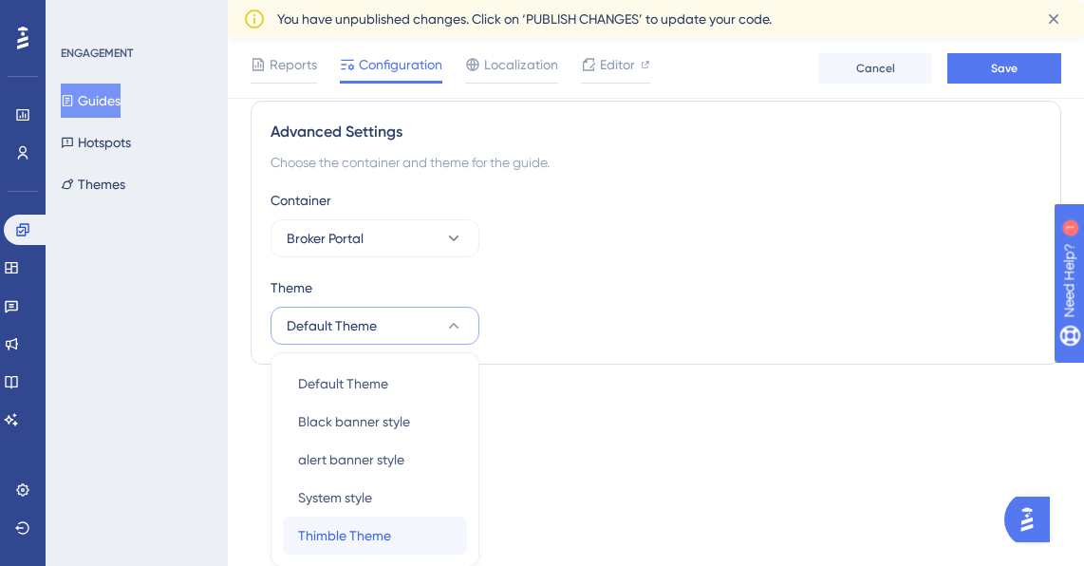
click at [396, 541] on div "Thimble Theme Thimble Theme" at bounding box center [375, 536] width 154 height 38
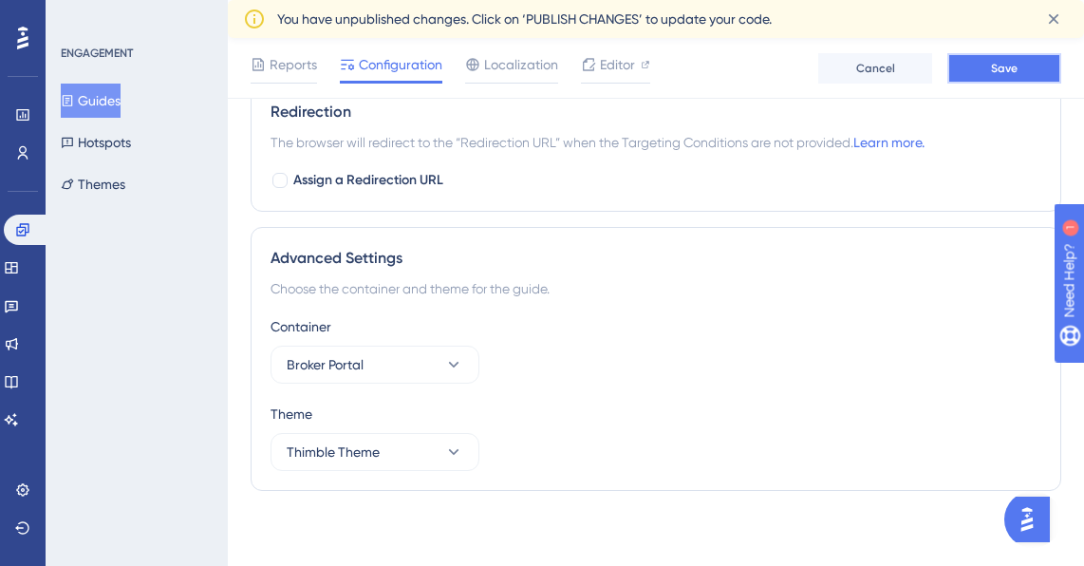
click at [980, 68] on button "Save" at bounding box center [1005, 68] width 114 height 30
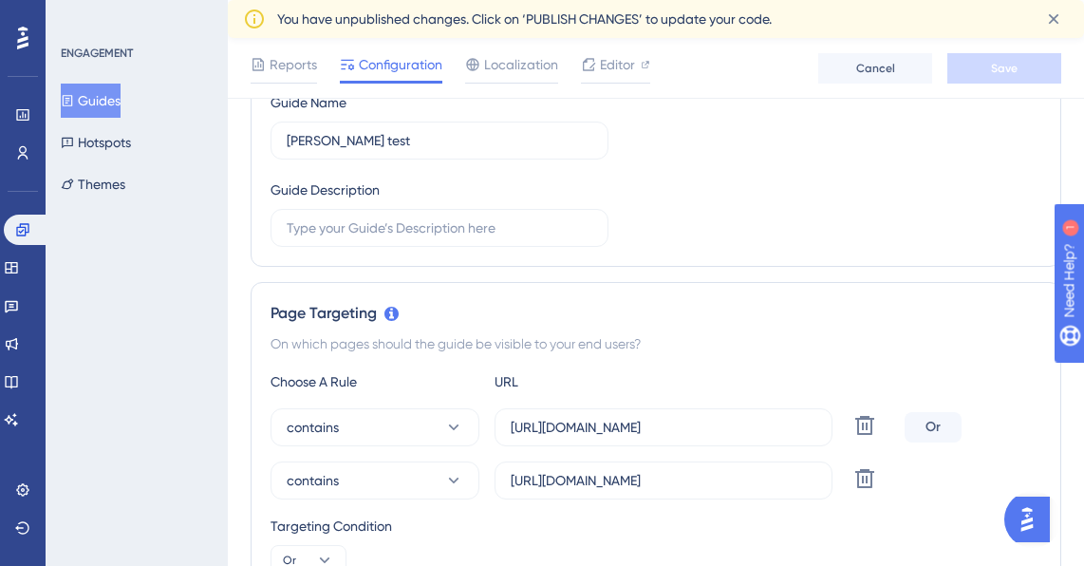
scroll to position [0, 0]
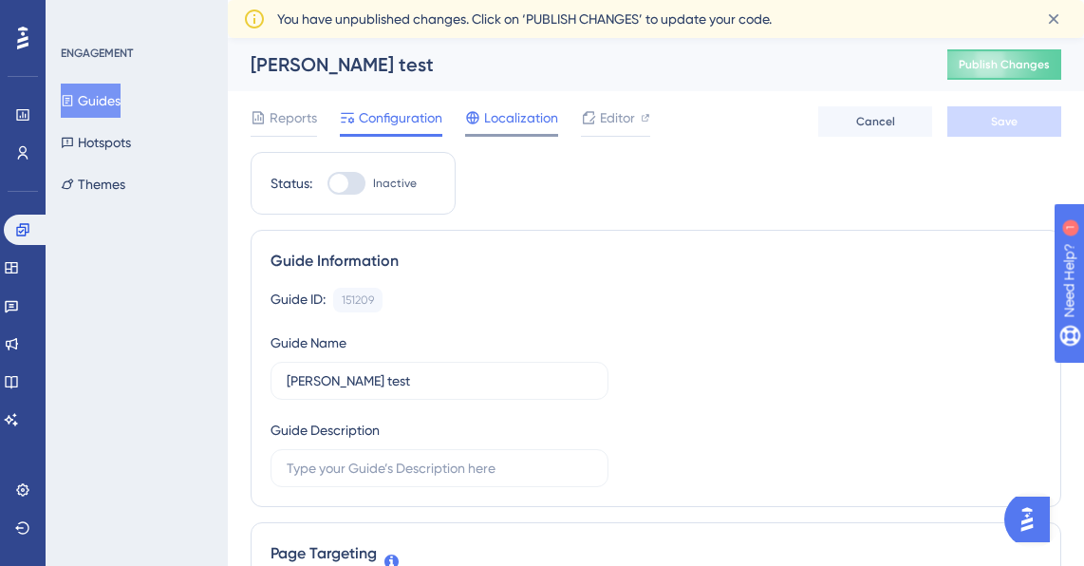
click at [496, 119] on span "Localization" at bounding box center [521, 117] width 74 height 23
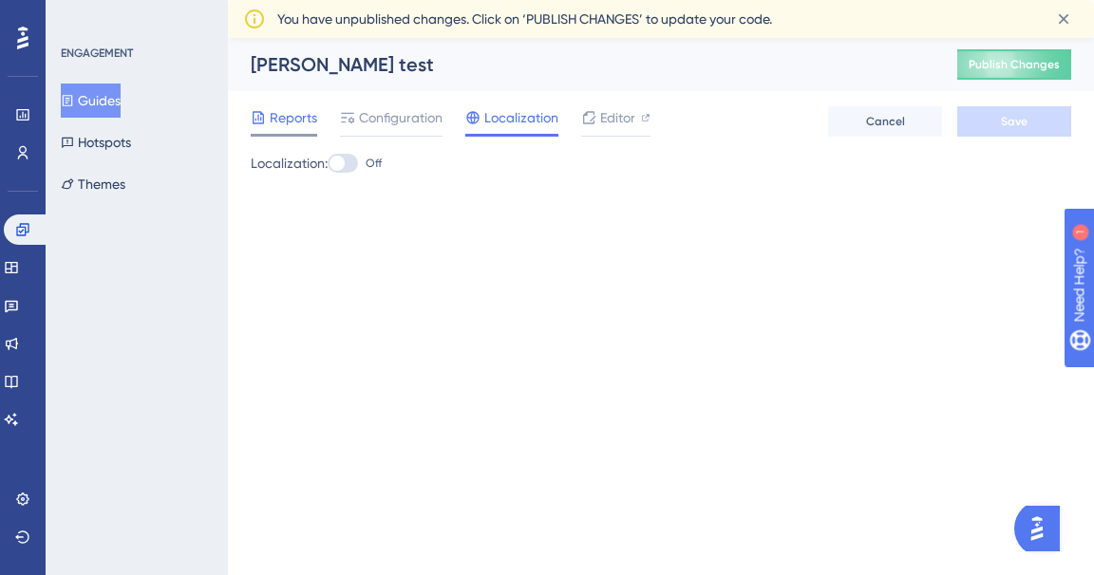
click at [297, 125] on span "Reports" at bounding box center [293, 117] width 47 height 23
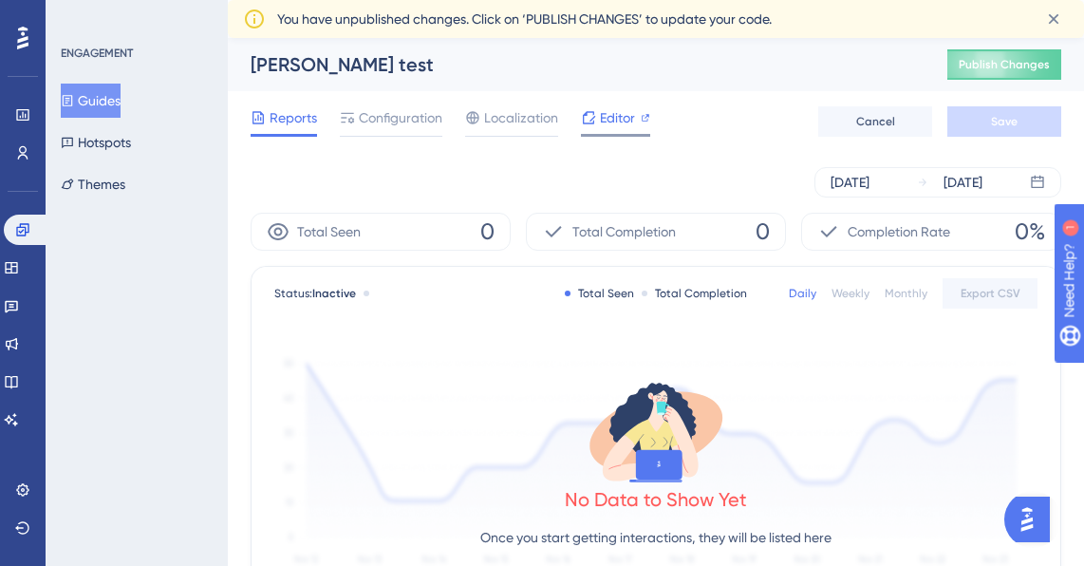
click at [612, 123] on span "Editor" at bounding box center [617, 117] width 35 height 23
click at [379, 124] on span "Configuration" at bounding box center [401, 117] width 84 height 23
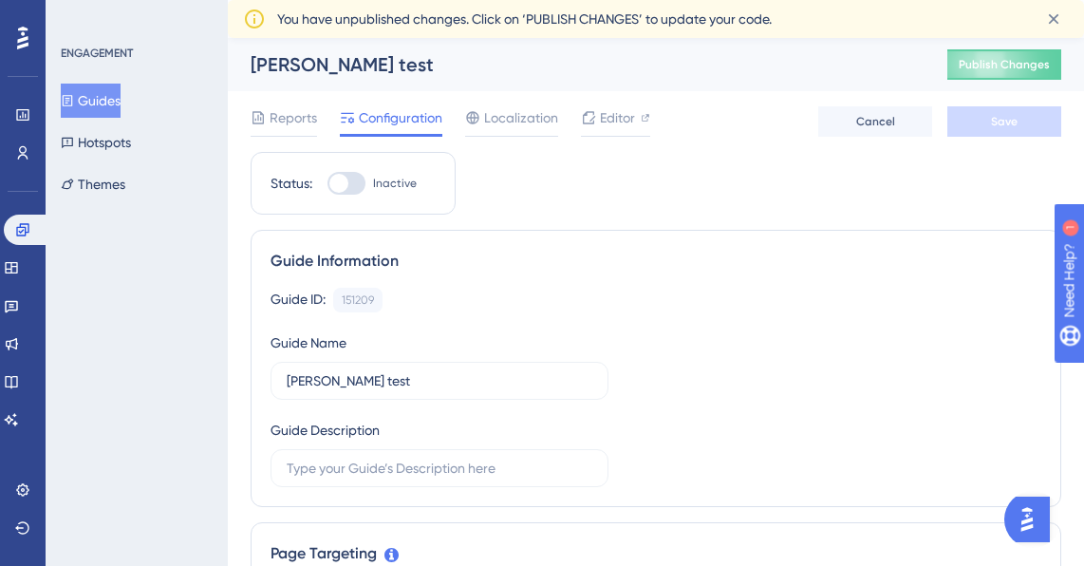
click at [347, 184] on div at bounding box center [339, 183] width 19 height 19
click at [328, 184] on input "Inactive" at bounding box center [327, 183] width 1 height 1
checkbox input "true"
click at [966, 123] on button "Save" at bounding box center [1005, 121] width 114 height 30
click at [105, 141] on button "Hotspots" at bounding box center [96, 142] width 70 height 34
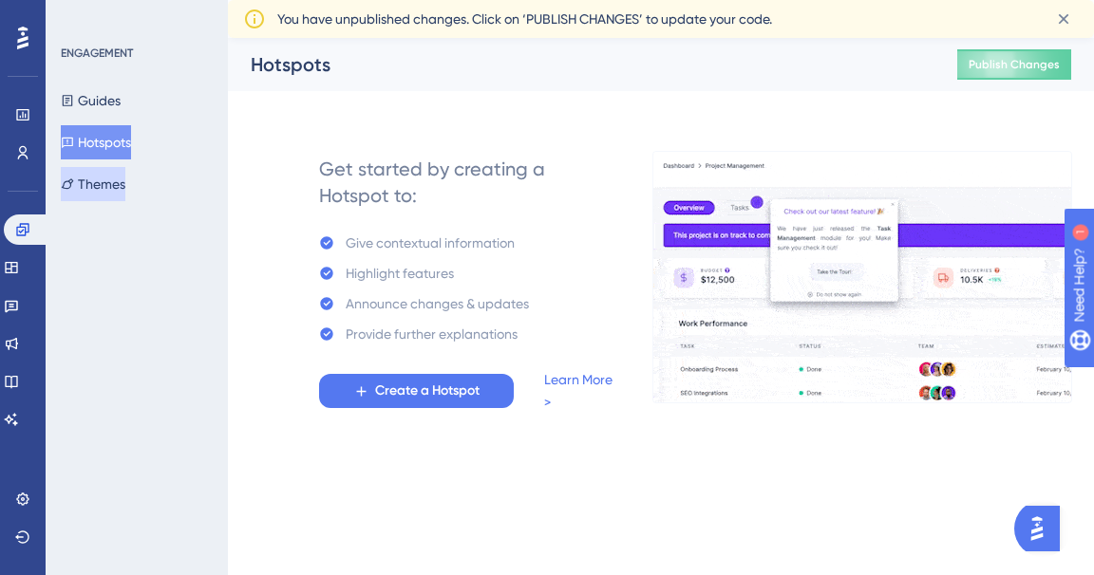
click at [112, 190] on button "Themes" at bounding box center [93, 184] width 65 height 34
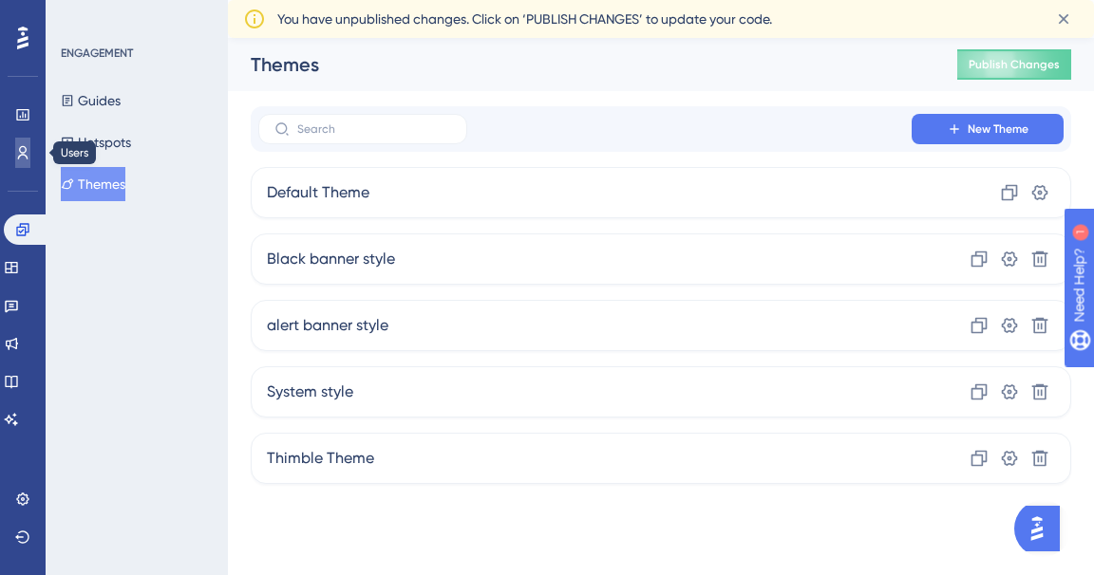
click at [25, 158] on icon at bounding box center [22, 152] width 15 height 15
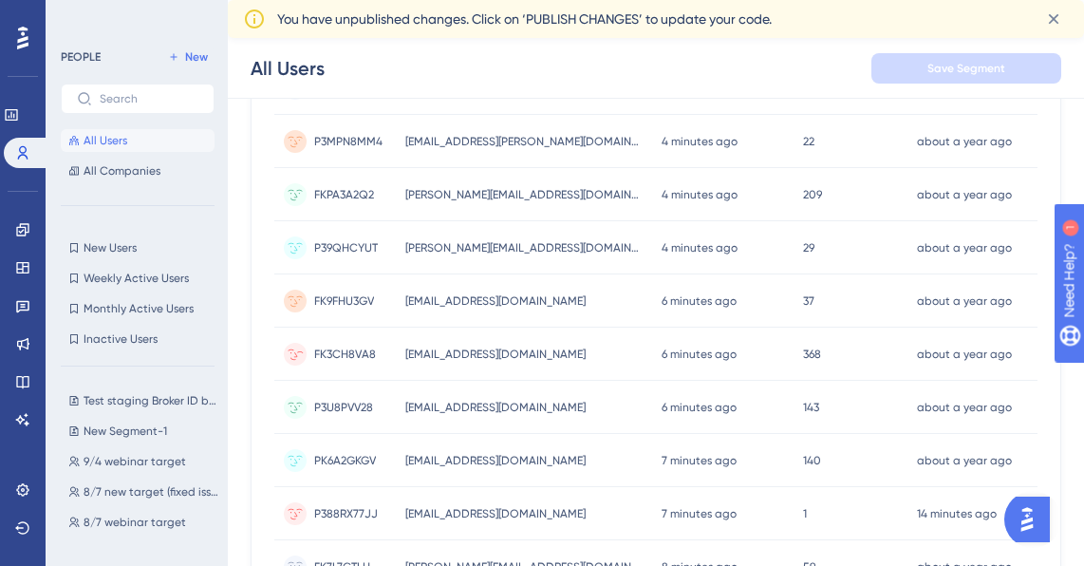
scroll to position [991, 0]
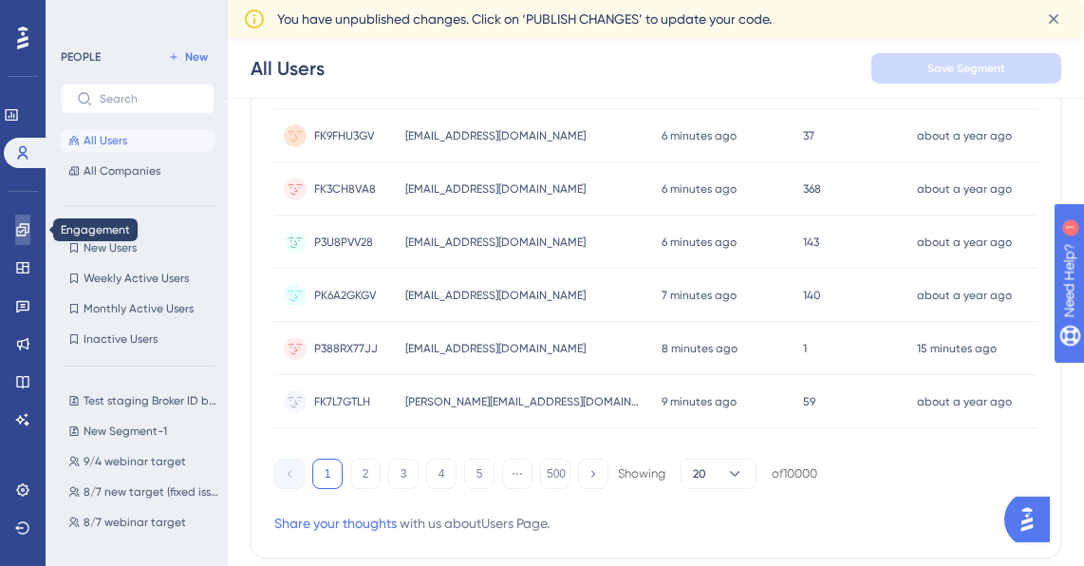
click at [24, 235] on icon at bounding box center [22, 229] width 15 height 15
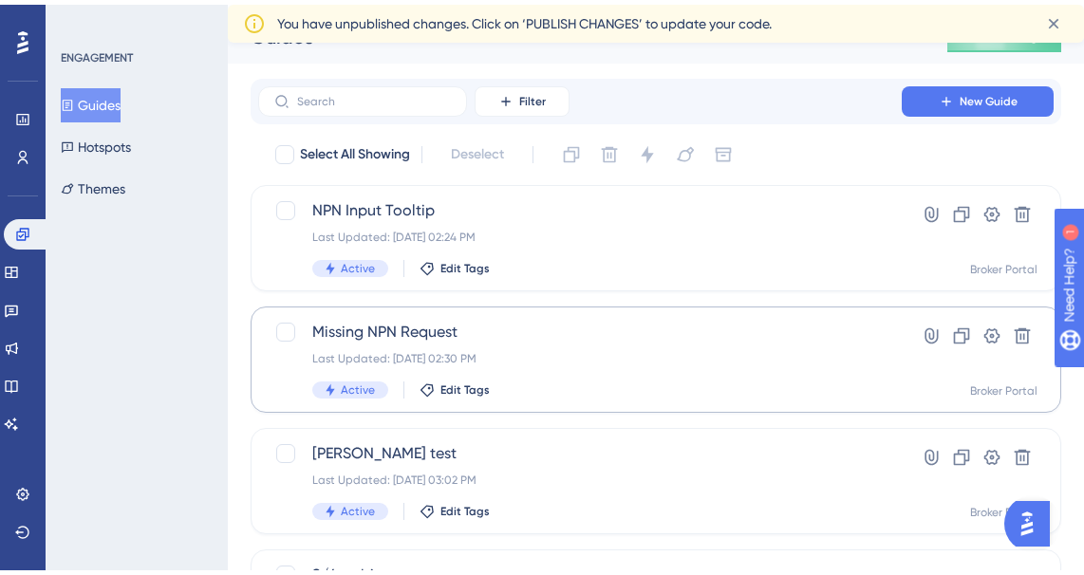
scroll to position [110, 0]
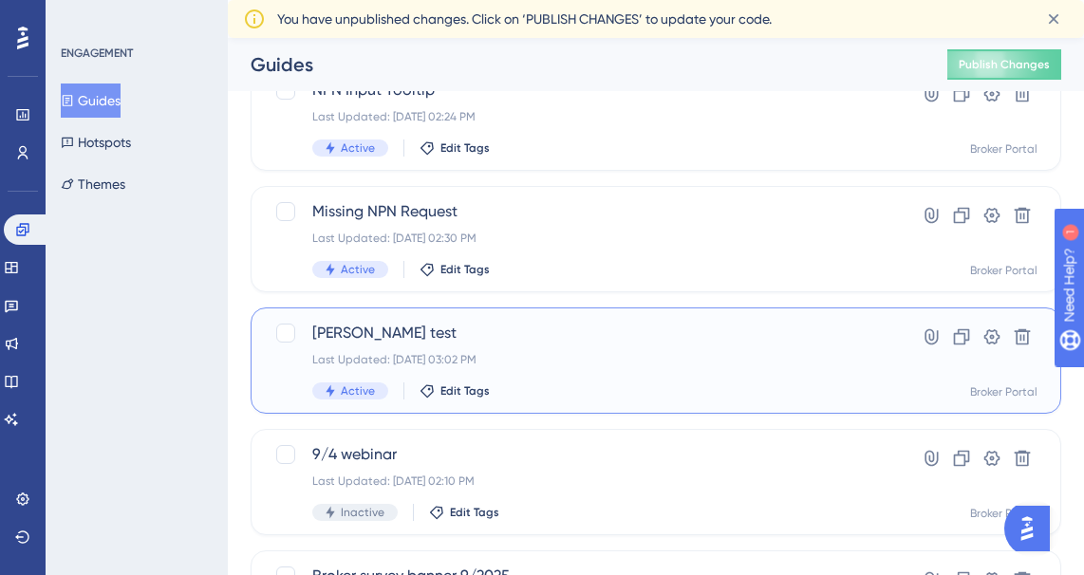
click at [577, 359] on div "Last Updated: Sep 04 2025, 03:02 PM" at bounding box center [580, 359] width 536 height 15
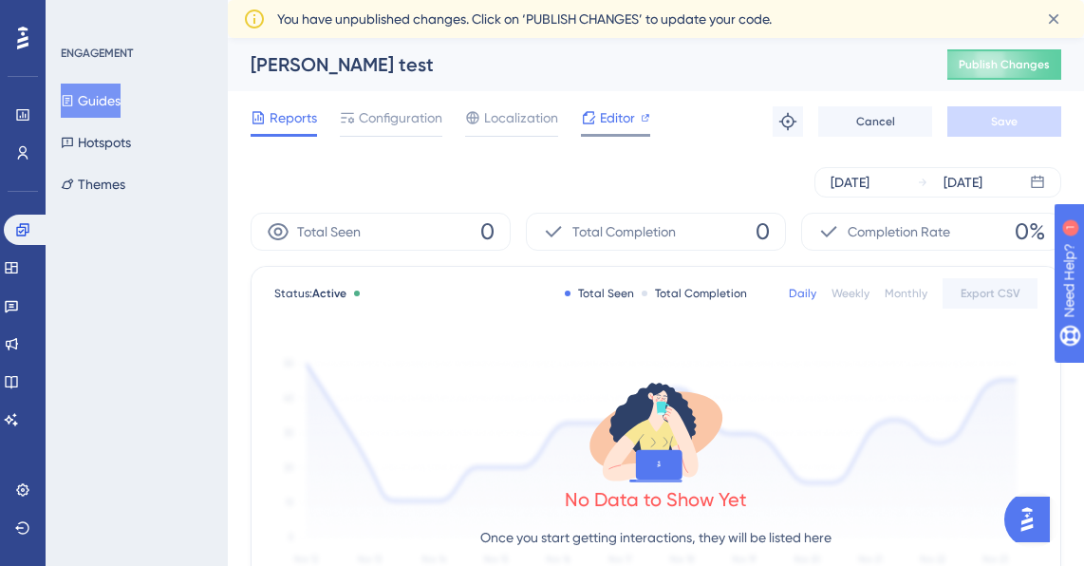
click at [616, 121] on span "Editor" at bounding box center [617, 117] width 35 height 23
click at [620, 121] on span "Editor" at bounding box center [617, 117] width 35 height 23
click at [394, 128] on span "Configuration" at bounding box center [401, 117] width 84 height 23
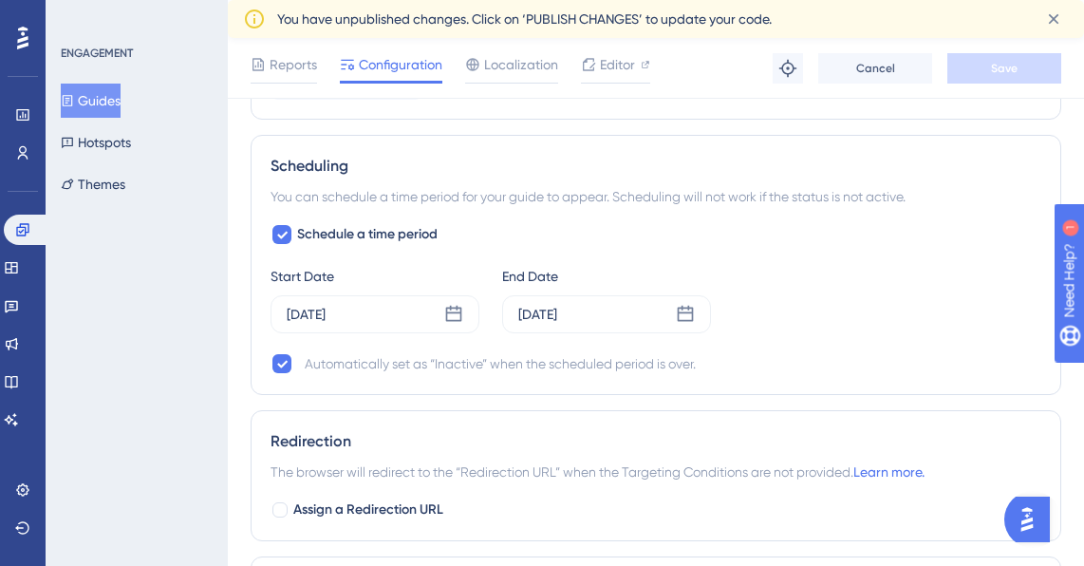
scroll to position [1597, 0]
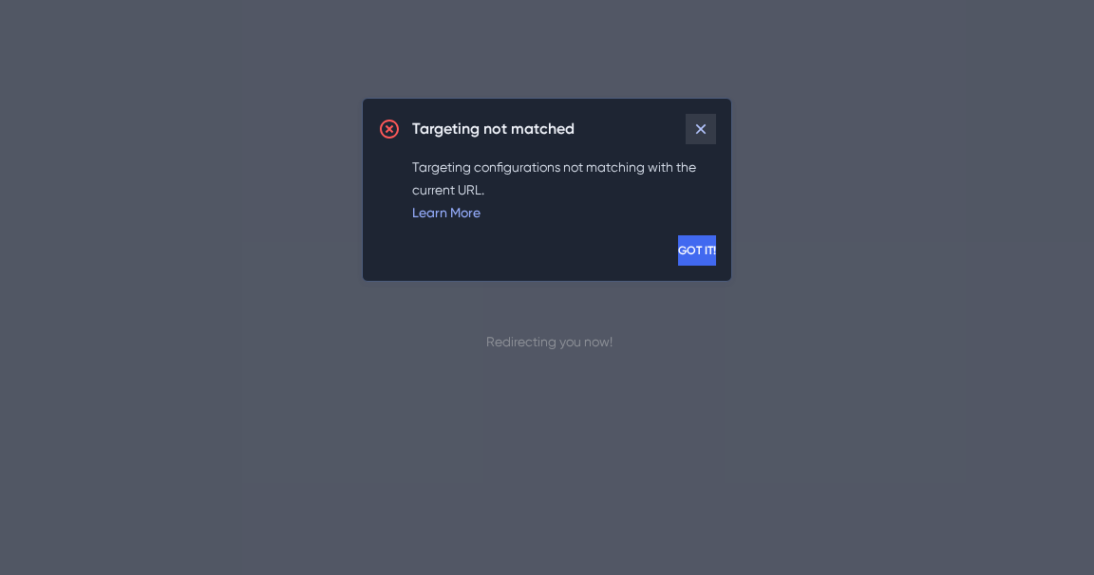
click at [702, 132] on icon at bounding box center [700, 129] width 19 height 19
